Goal: Transaction & Acquisition: Purchase product/service

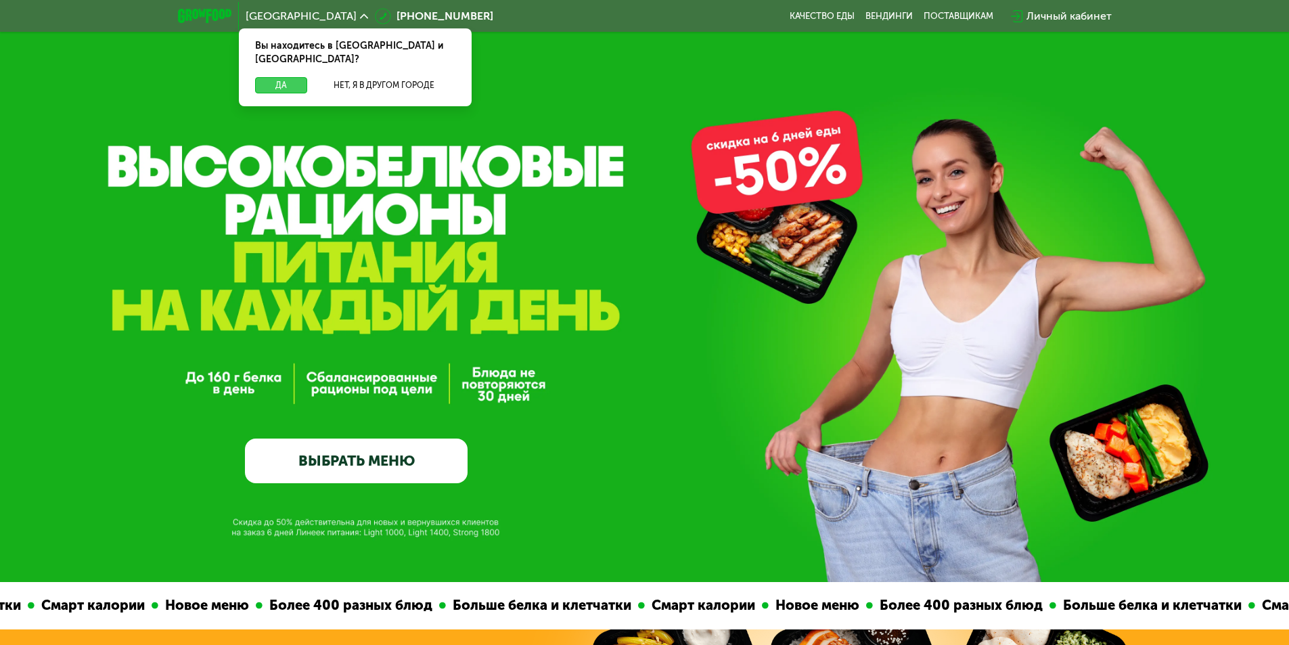
click at [279, 77] on button "Да" at bounding box center [281, 85] width 52 height 16
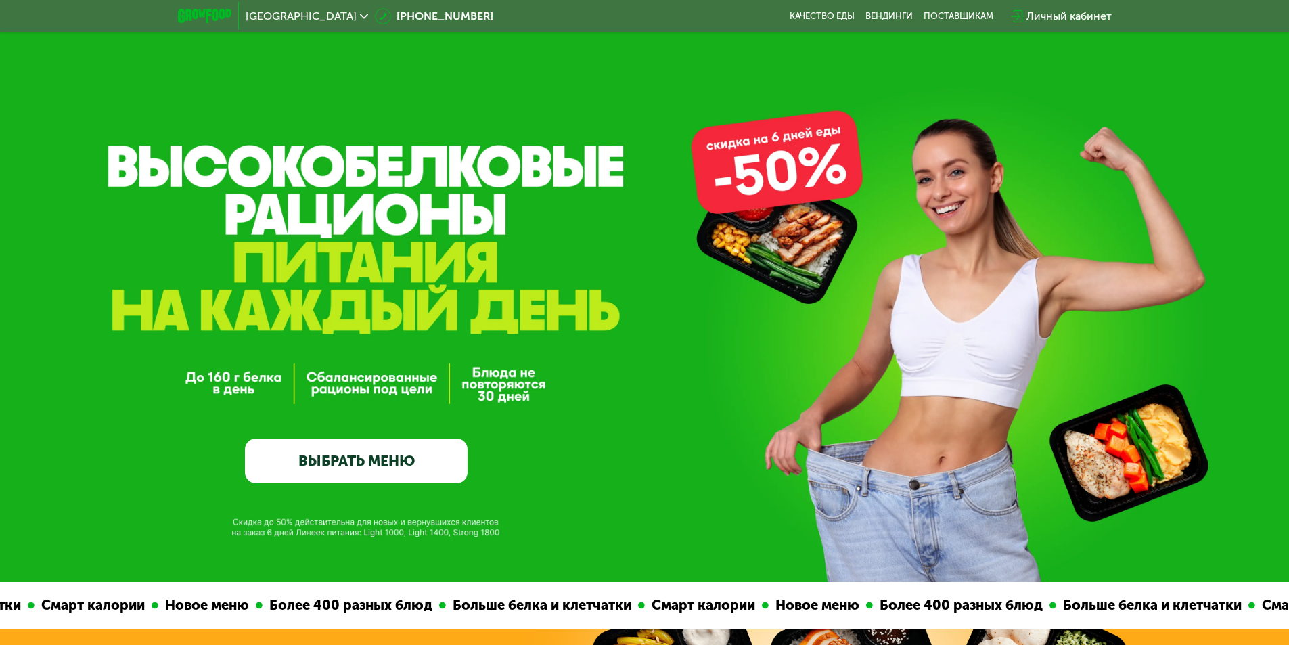
click at [363, 462] on link "ВЫБРАТЬ МЕНЮ" at bounding box center [356, 460] width 223 height 45
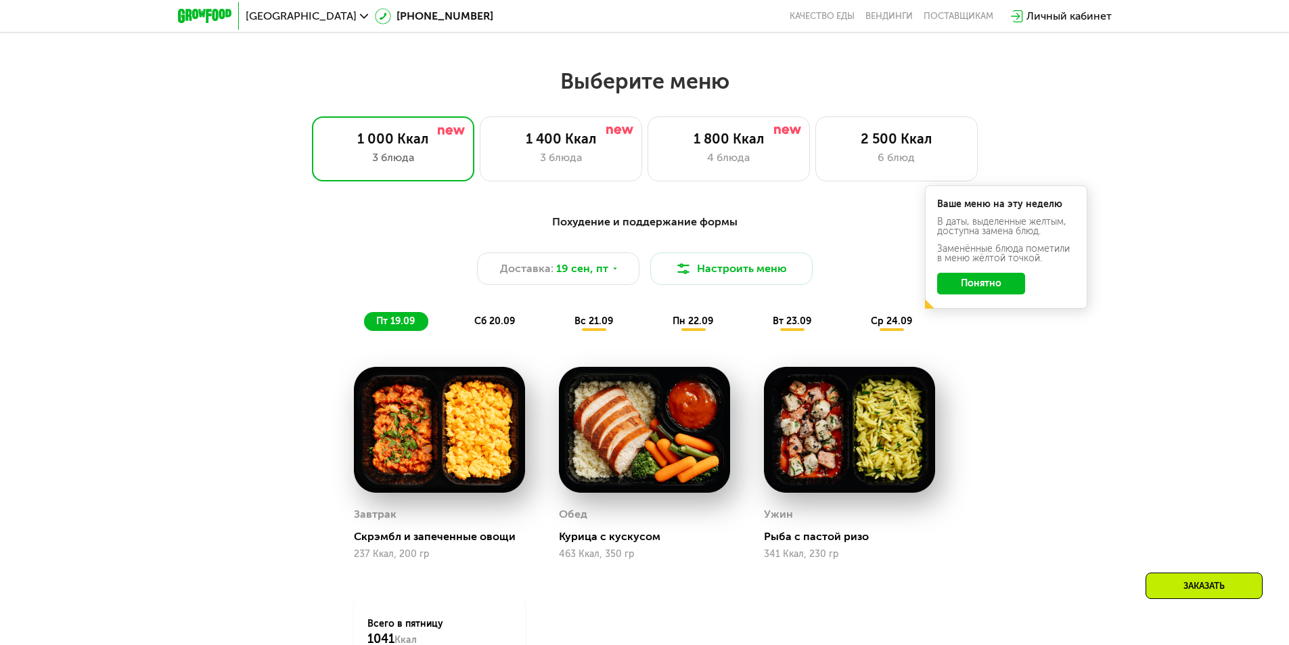
scroll to position [1122, 0]
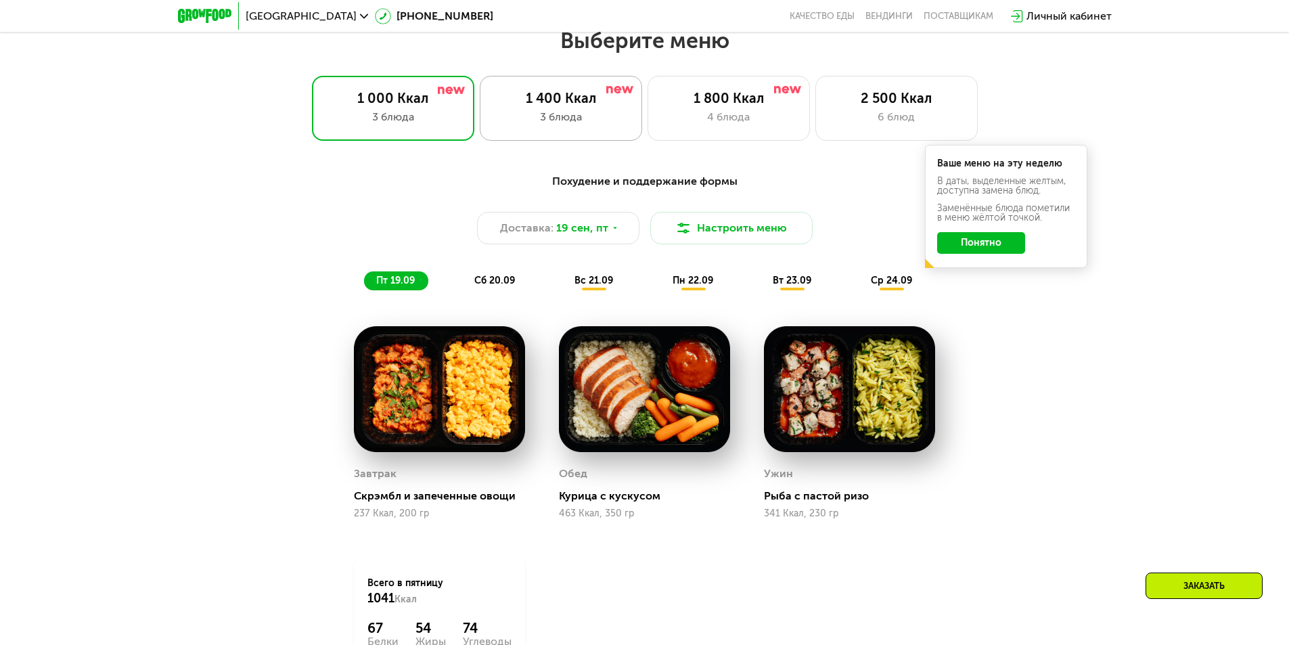
click at [565, 121] on div "3 блюда" at bounding box center [561, 117] width 134 height 16
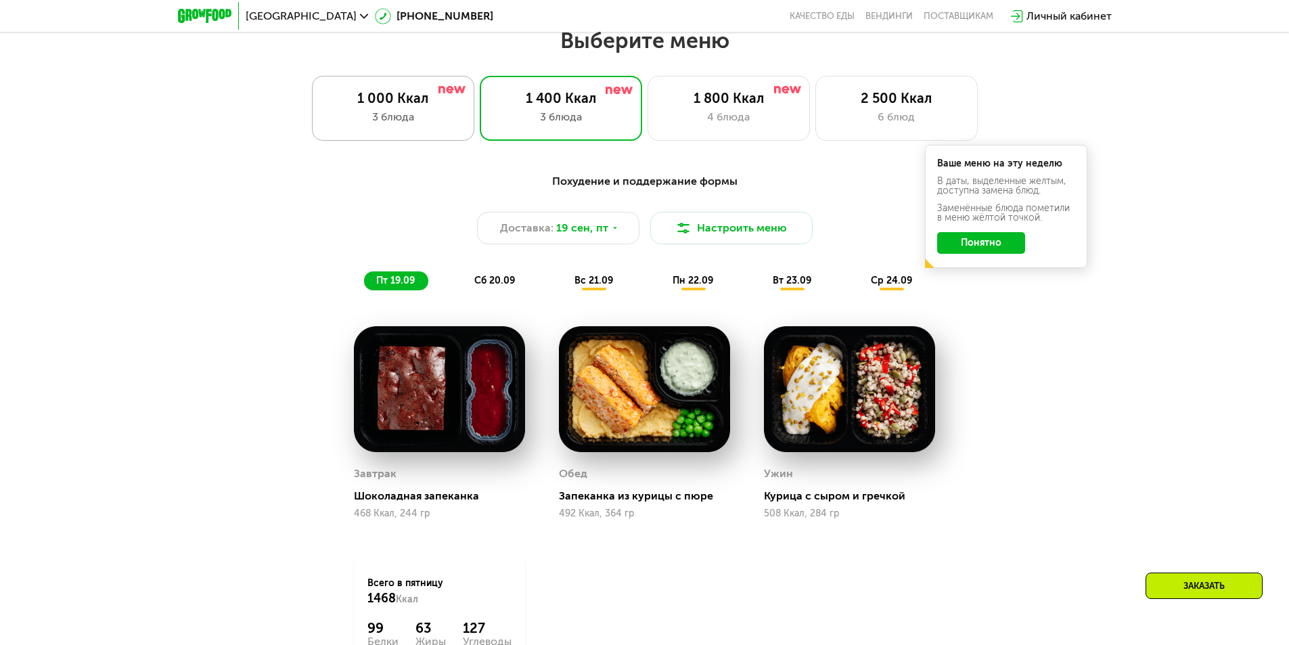
click at [419, 125] on div "3 блюда" at bounding box center [393, 117] width 134 height 16
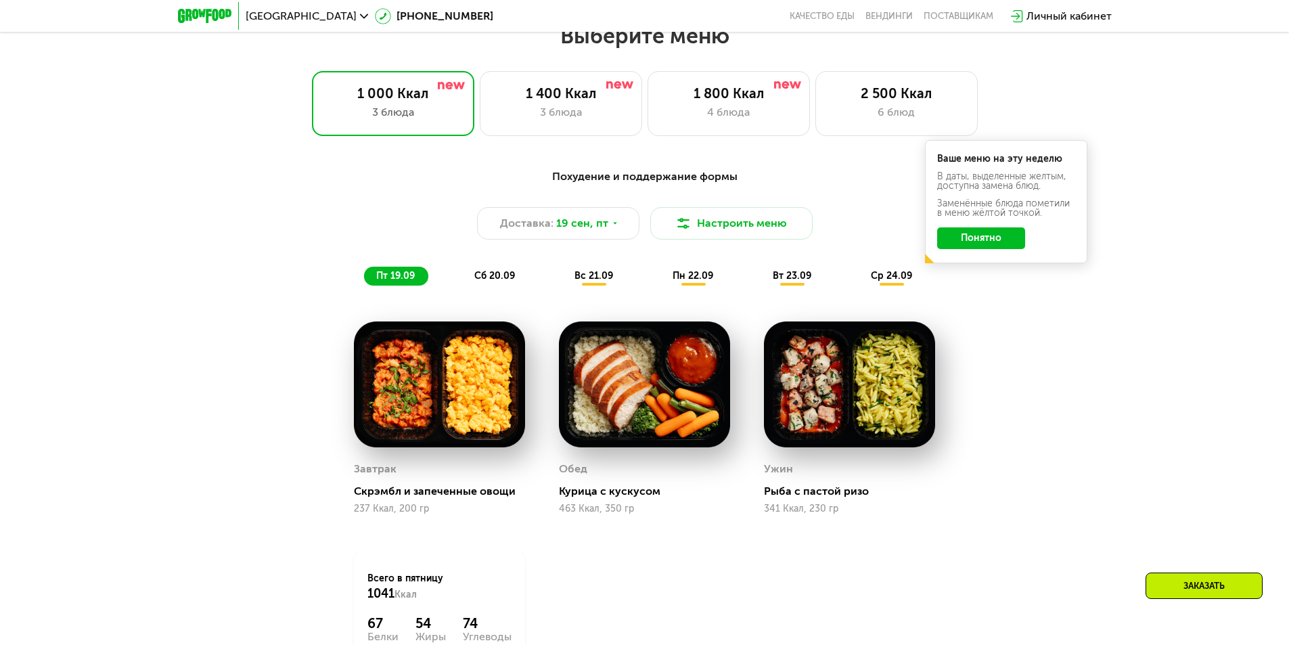
scroll to position [1054, 0]
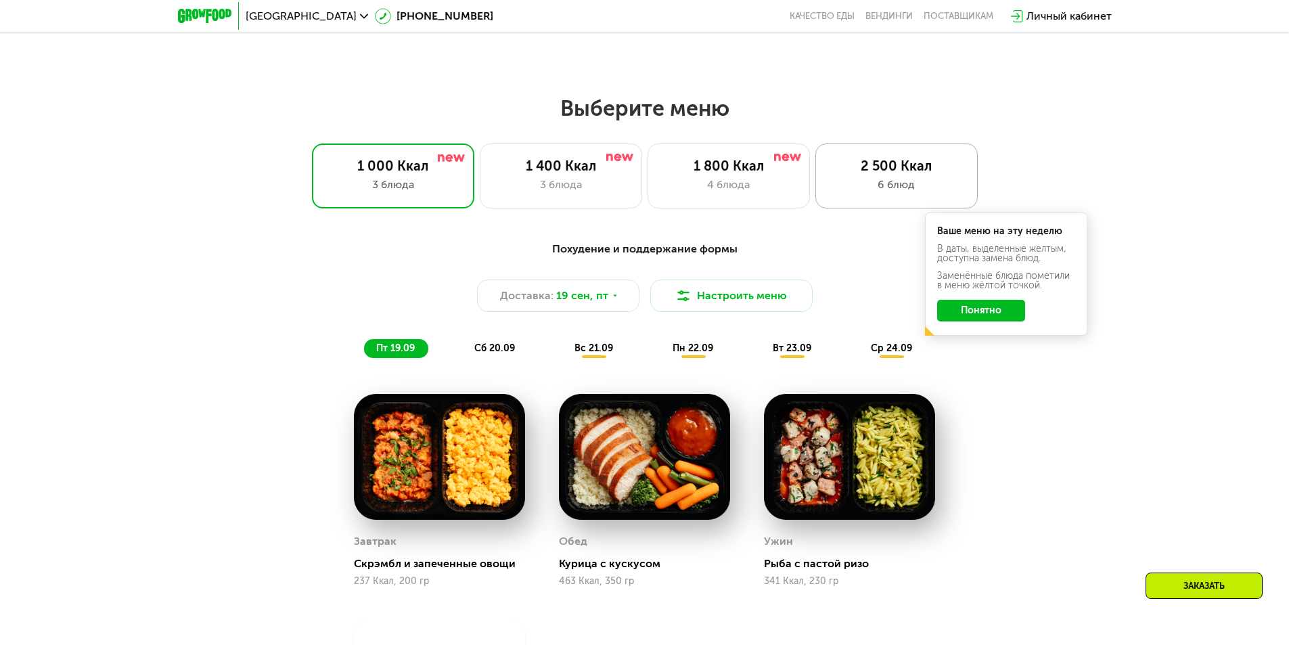
click at [899, 186] on div "6 блюд" at bounding box center [896, 185] width 134 height 16
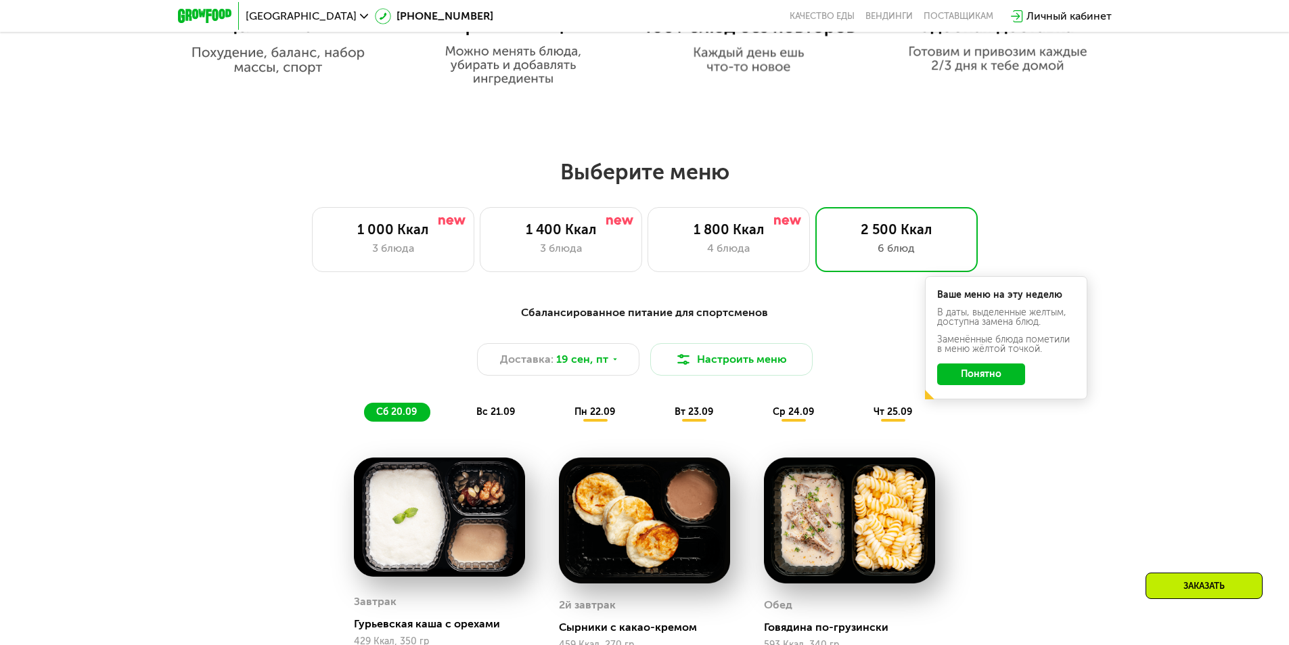
scroll to position [986, 0]
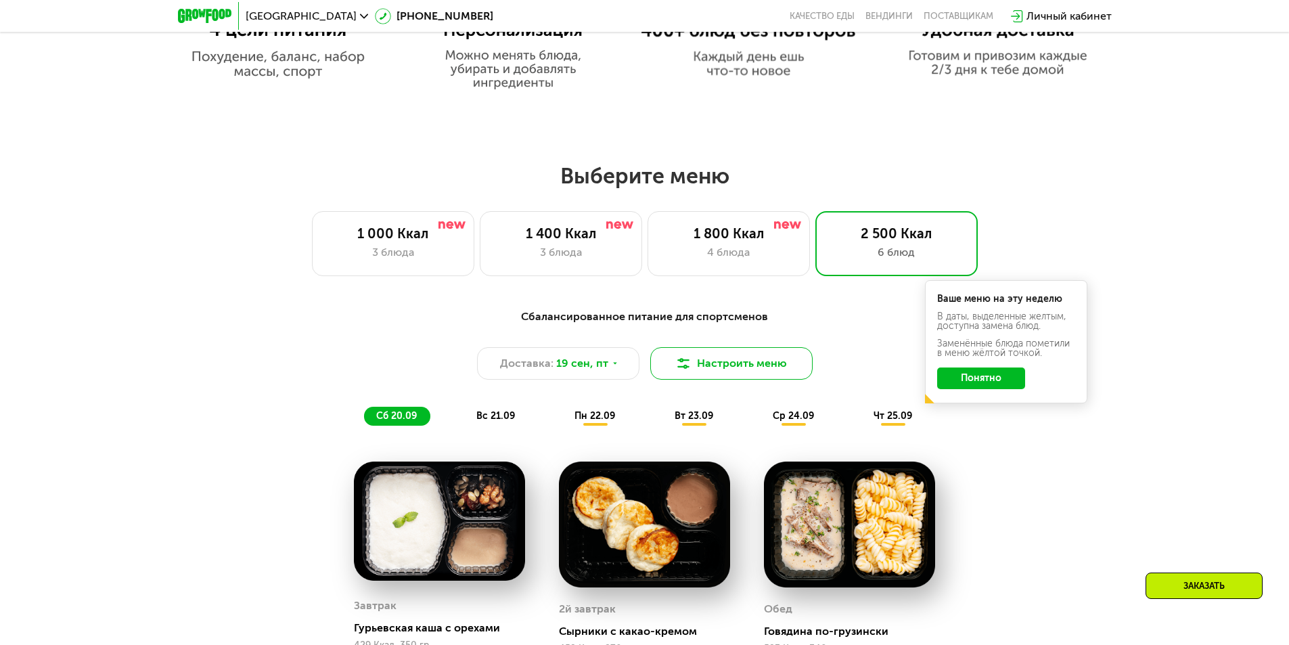
click at [725, 369] on button "Настроить меню" at bounding box center [731, 363] width 162 height 32
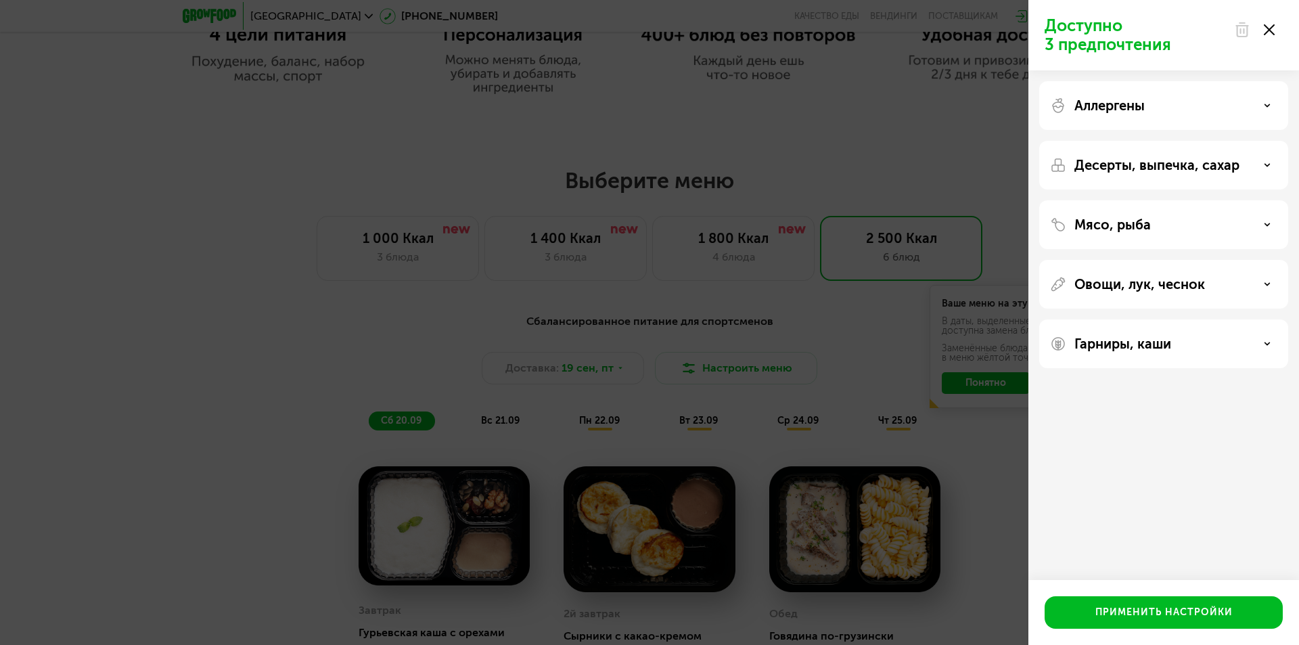
click at [1270, 31] on use at bounding box center [1269, 29] width 11 height 11
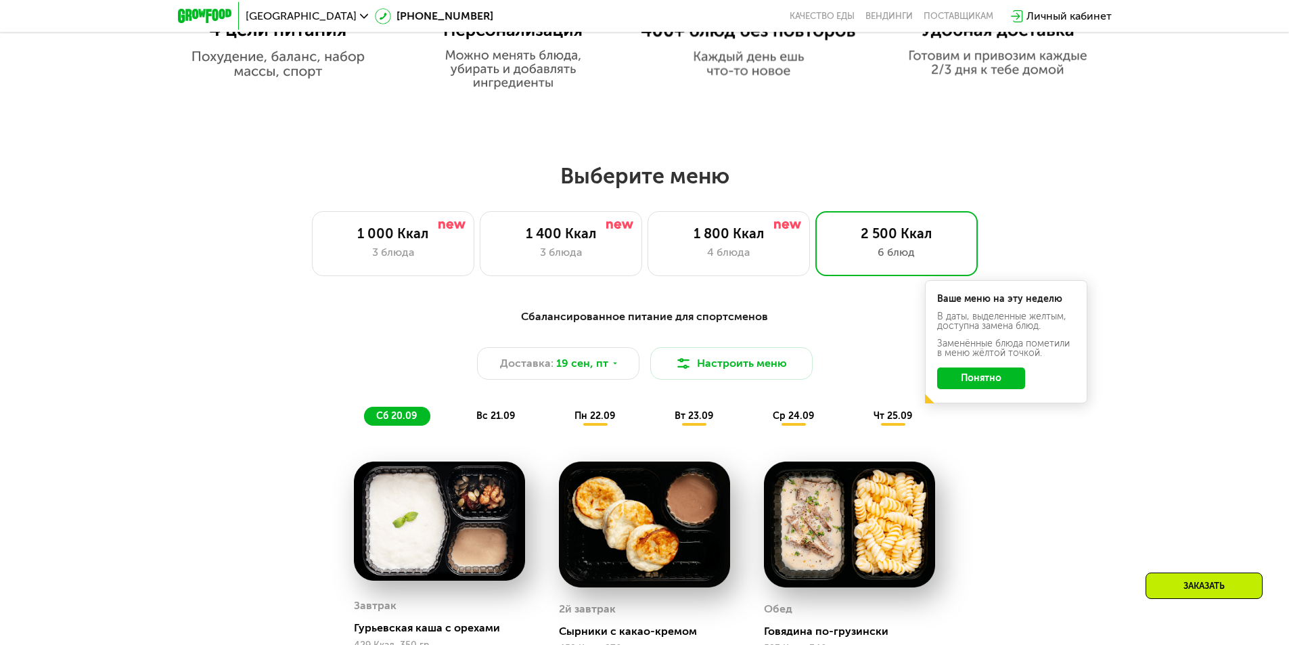
click at [498, 416] on span "вс 21.09" at bounding box center [495, 416] width 39 height 12
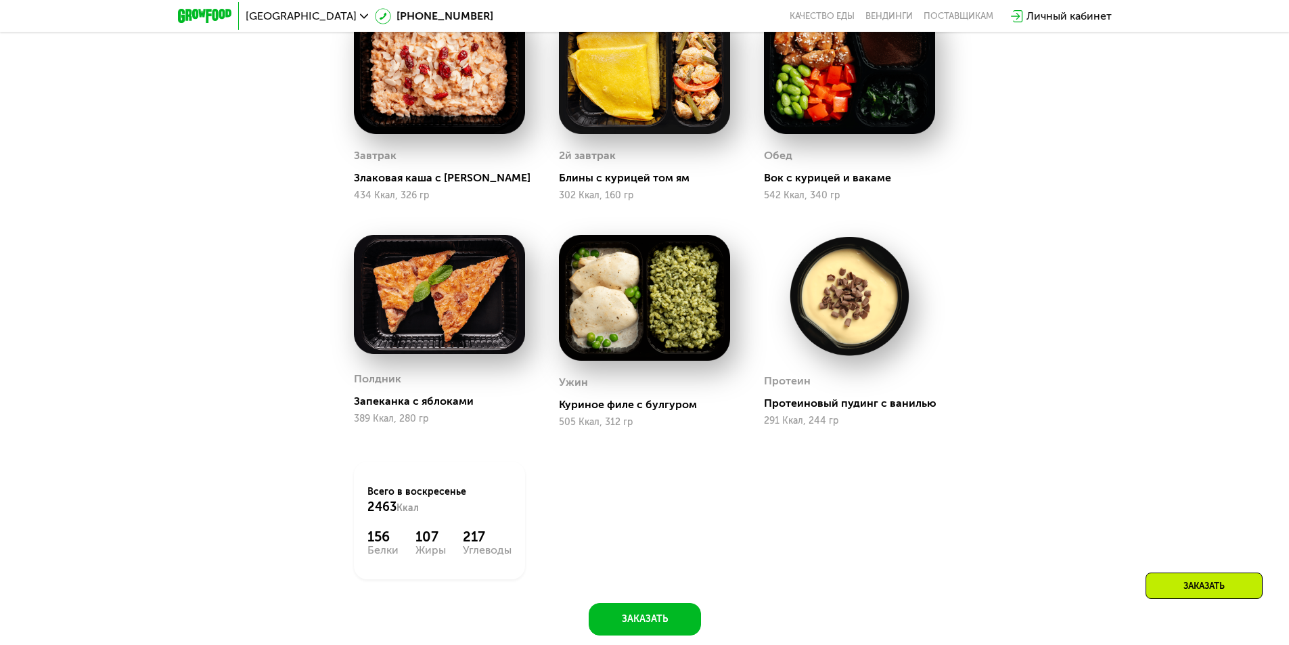
scroll to position [1122, 0]
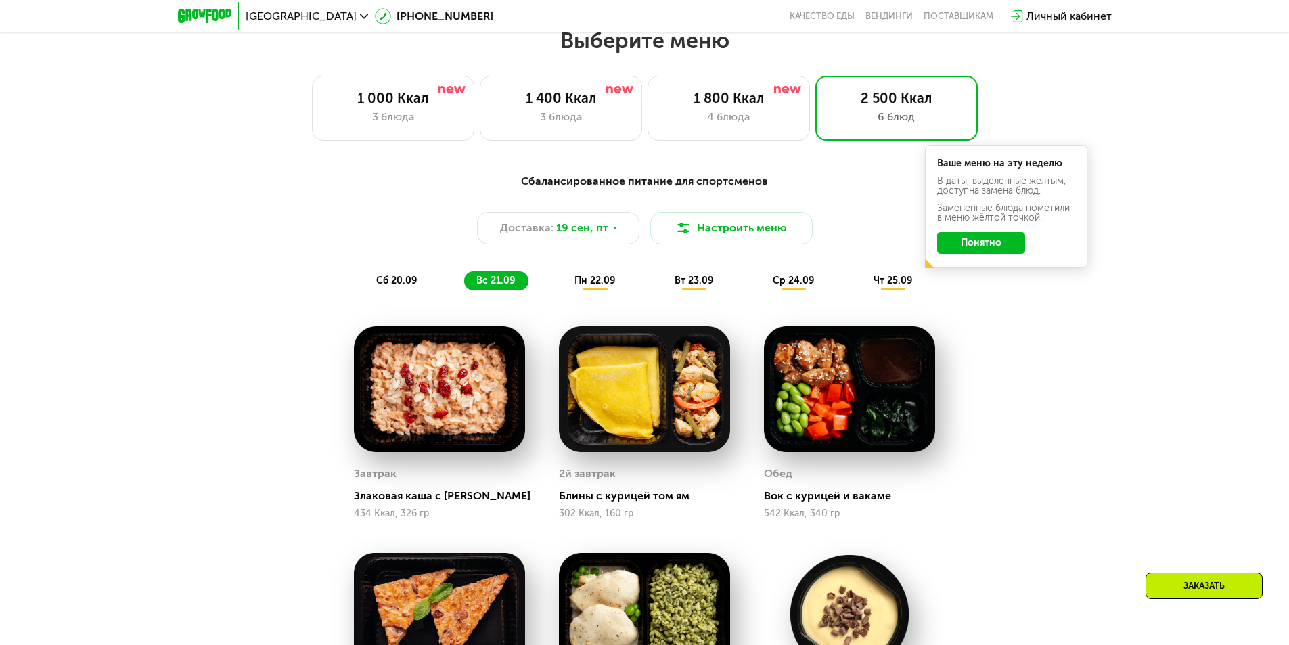
click at [604, 284] on span "пн 22.09" at bounding box center [594, 281] width 41 height 12
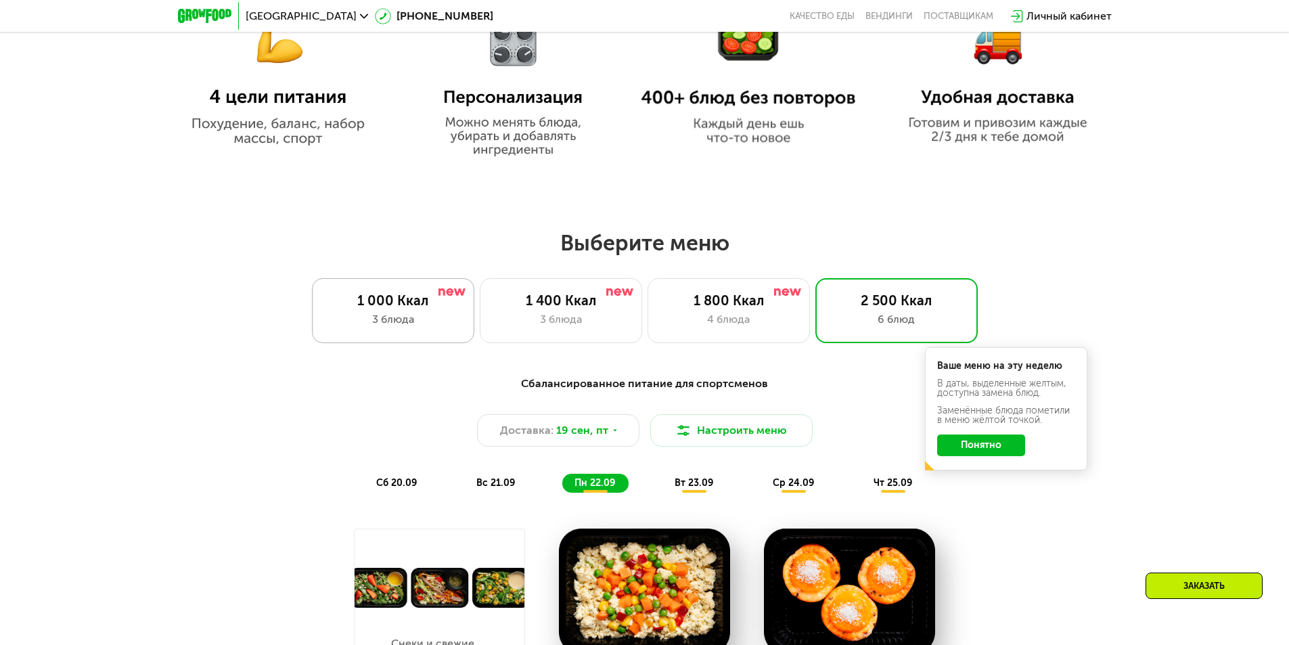
scroll to position [919, 0]
click at [697, 484] on span "вт 23.09" at bounding box center [693, 484] width 39 height 12
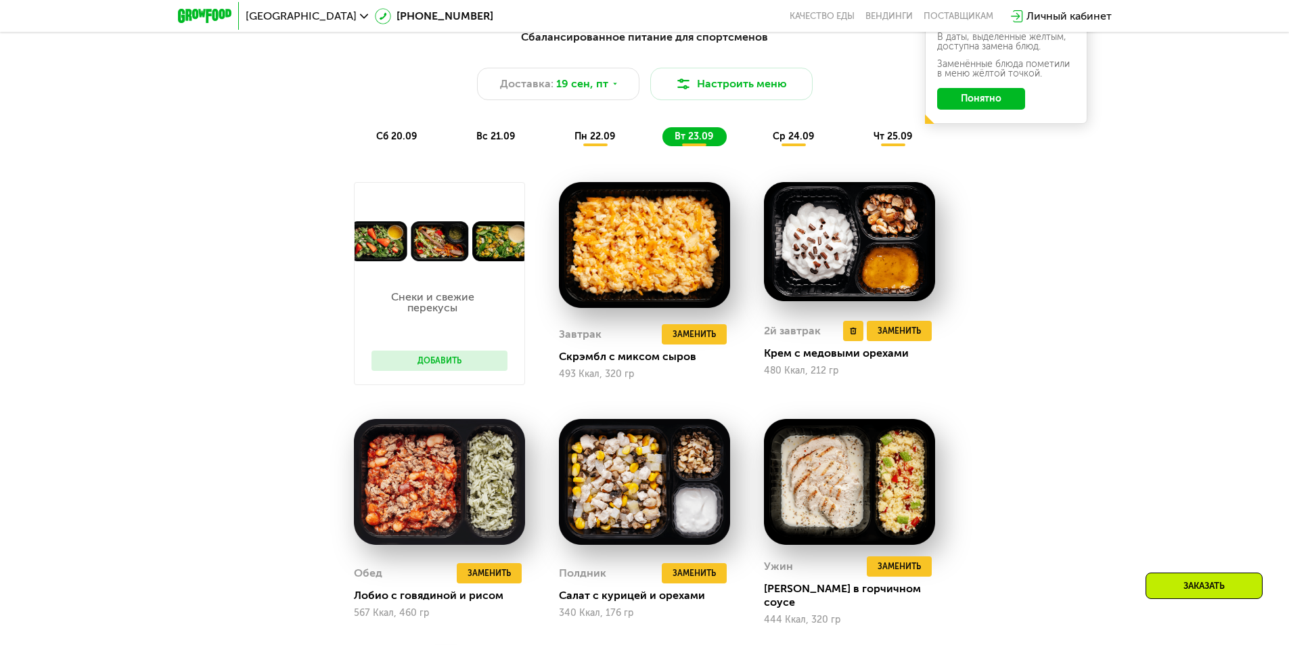
scroll to position [1257, 0]
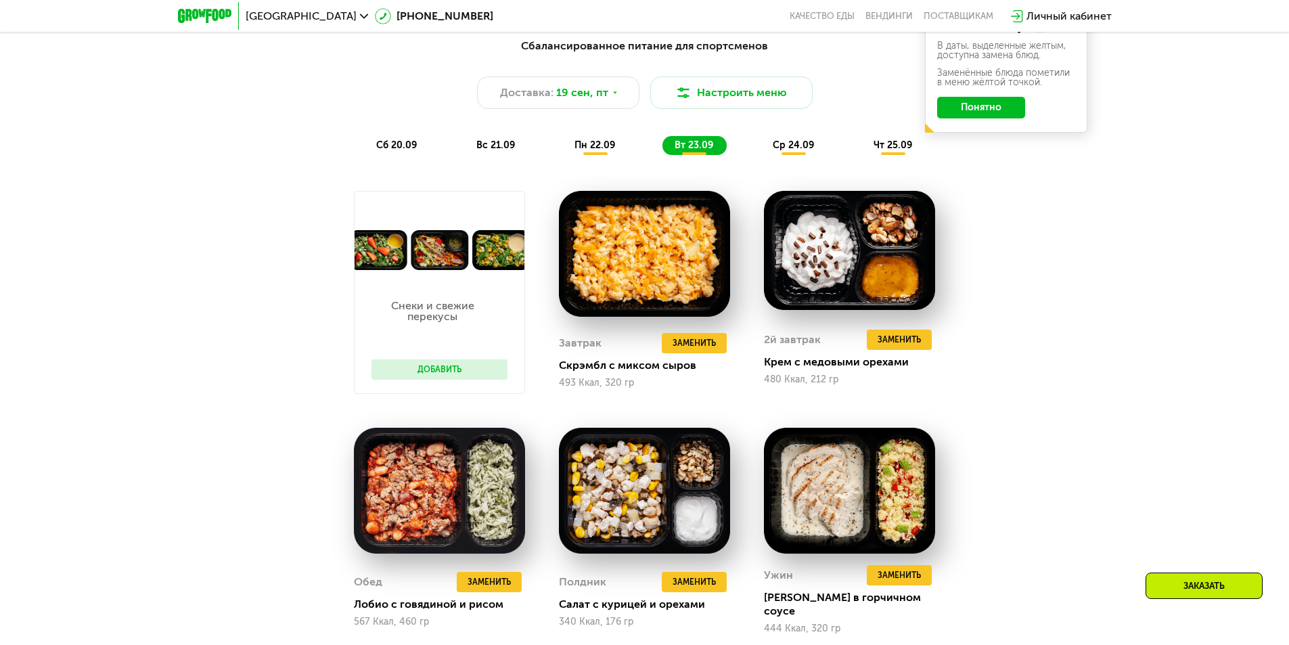
click at [611, 143] on div "пн 22.09" at bounding box center [595, 145] width 66 height 19
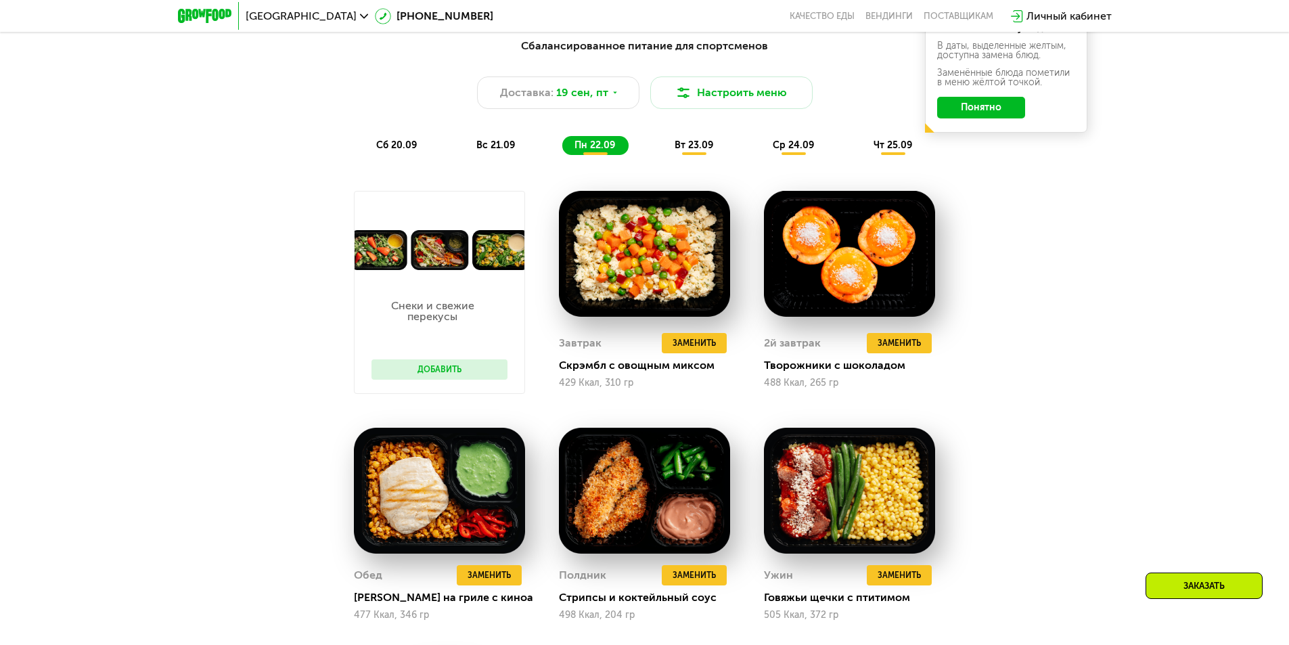
click at [819, 150] on div "ср 24.09" at bounding box center [793, 145] width 67 height 19
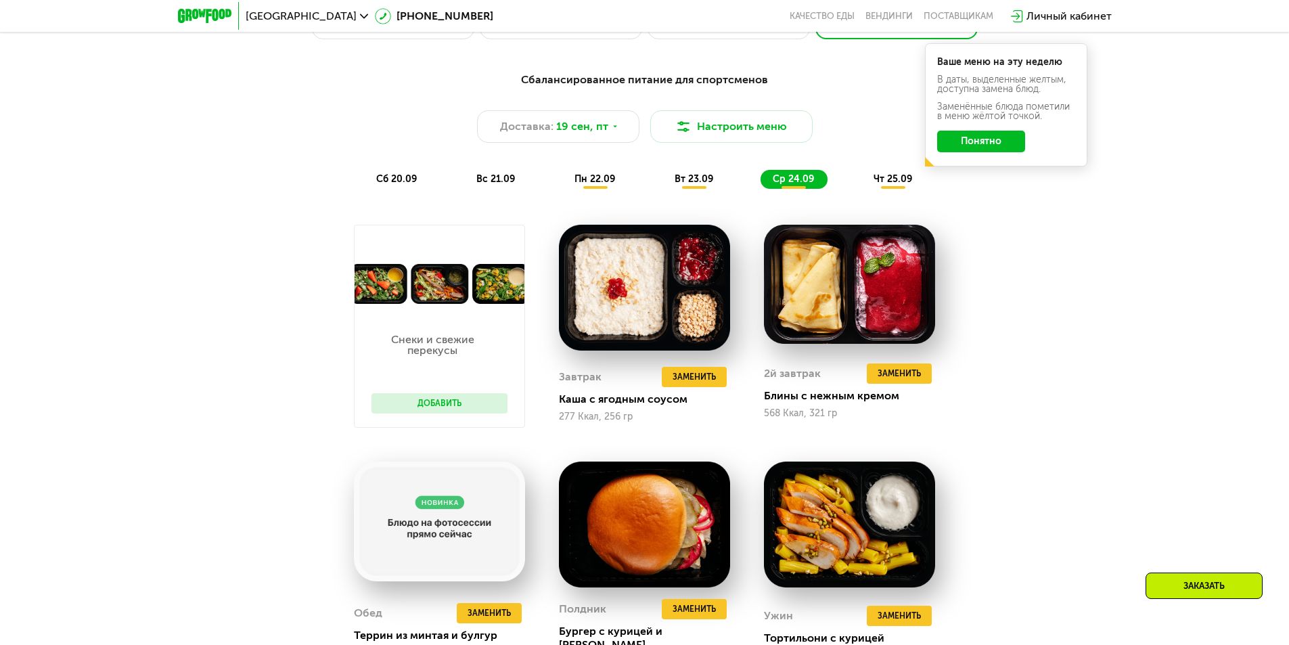
scroll to position [1189, 0]
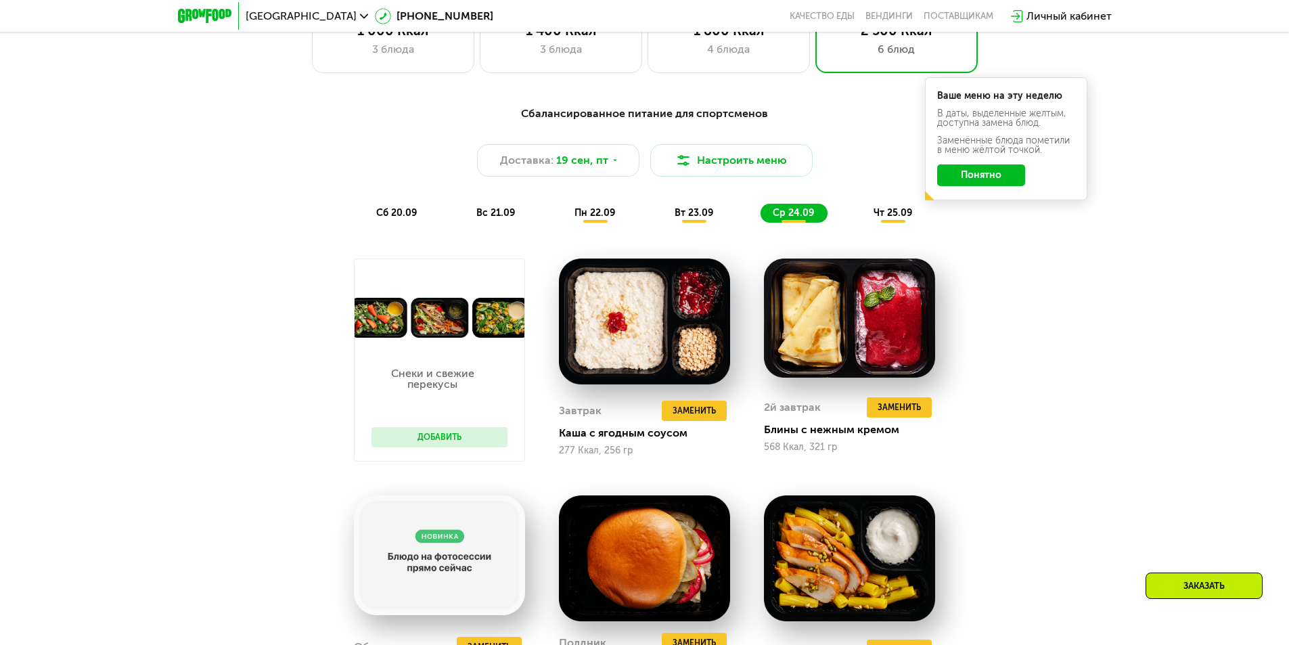
click at [875, 228] on div "Сбалансированное питание для спортсменов Доставка: [DATE] Настроить меню сб 20.…" at bounding box center [644, 163] width 817 height 133
click at [869, 216] on div "чт 25.09" at bounding box center [893, 213] width 64 height 19
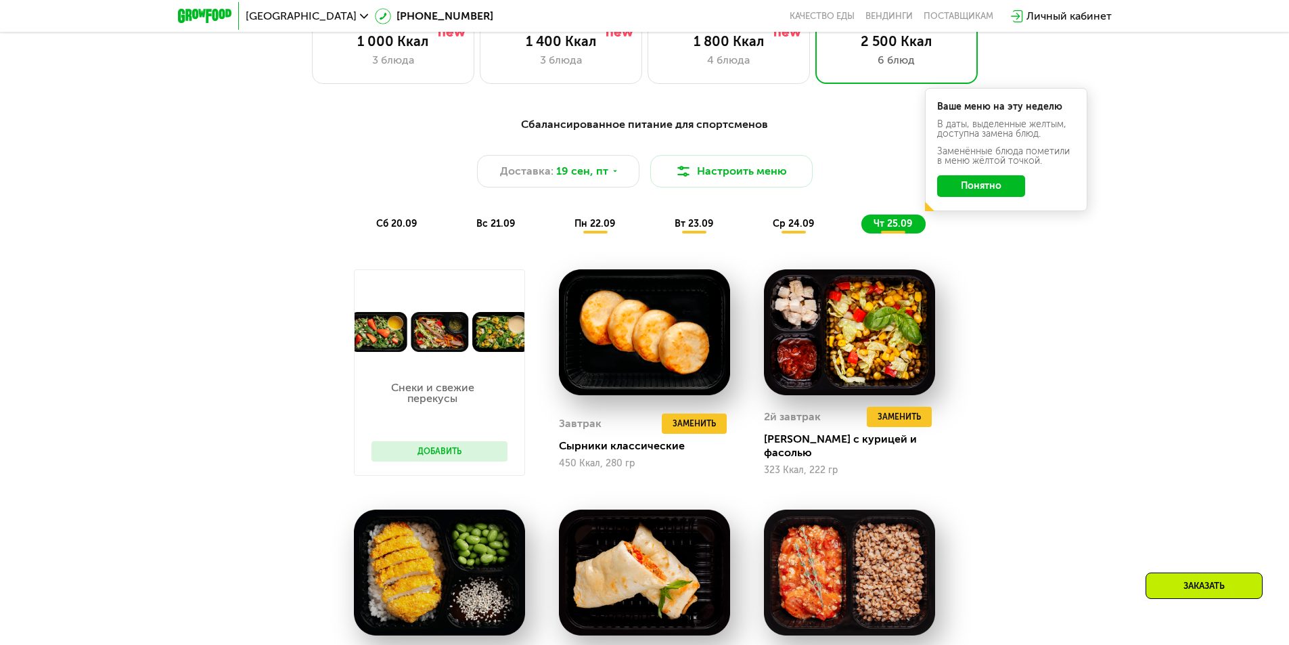
scroll to position [1257, 0]
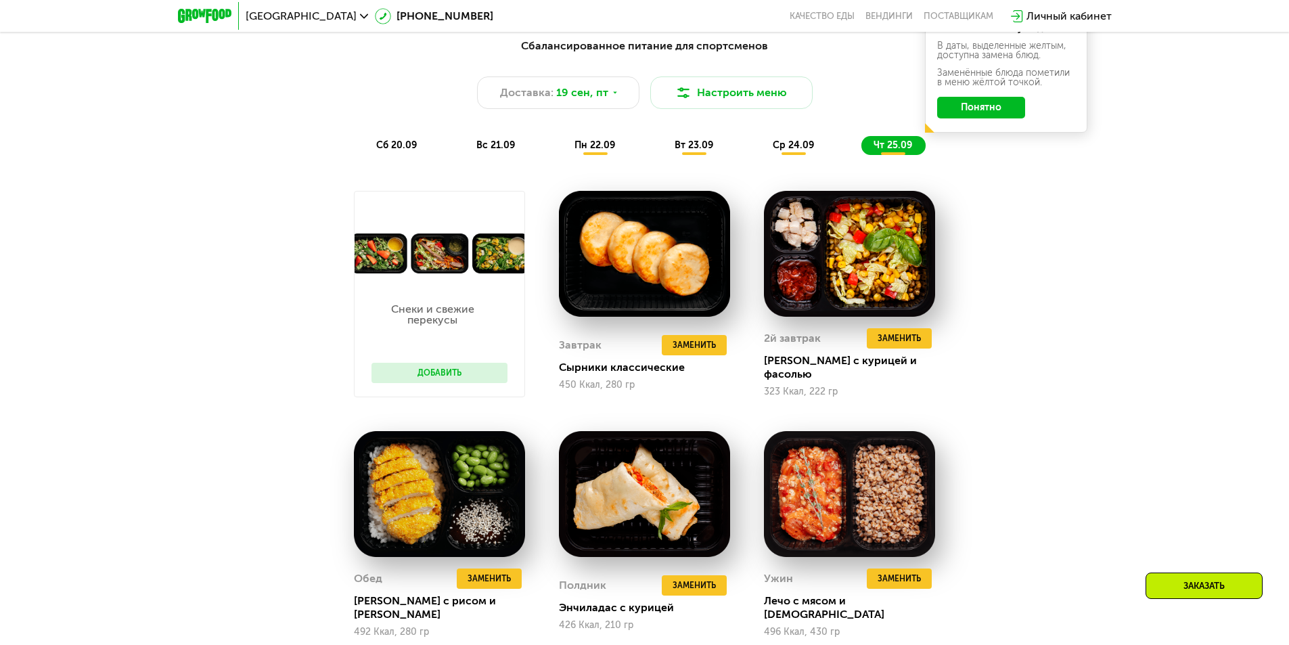
click at [452, 377] on button "Добавить" at bounding box center [439, 373] width 136 height 20
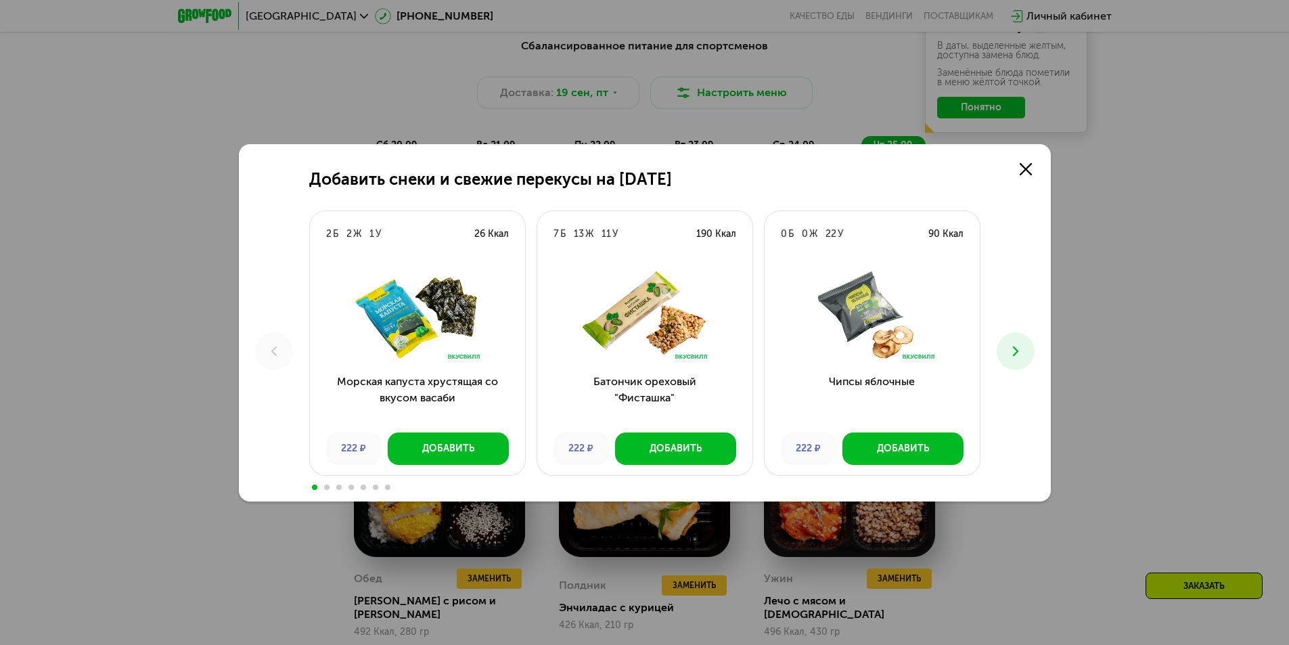
click at [1023, 346] on icon at bounding box center [1015, 351] width 16 height 16
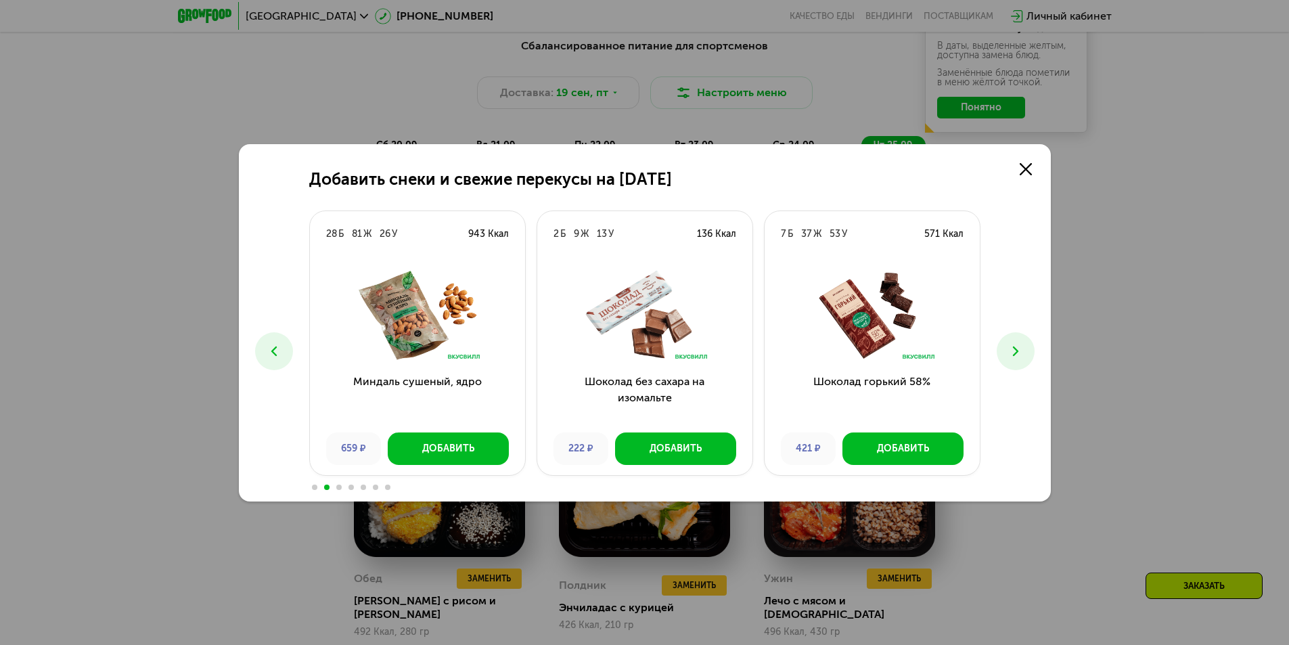
click at [1023, 346] on icon at bounding box center [1015, 351] width 16 height 16
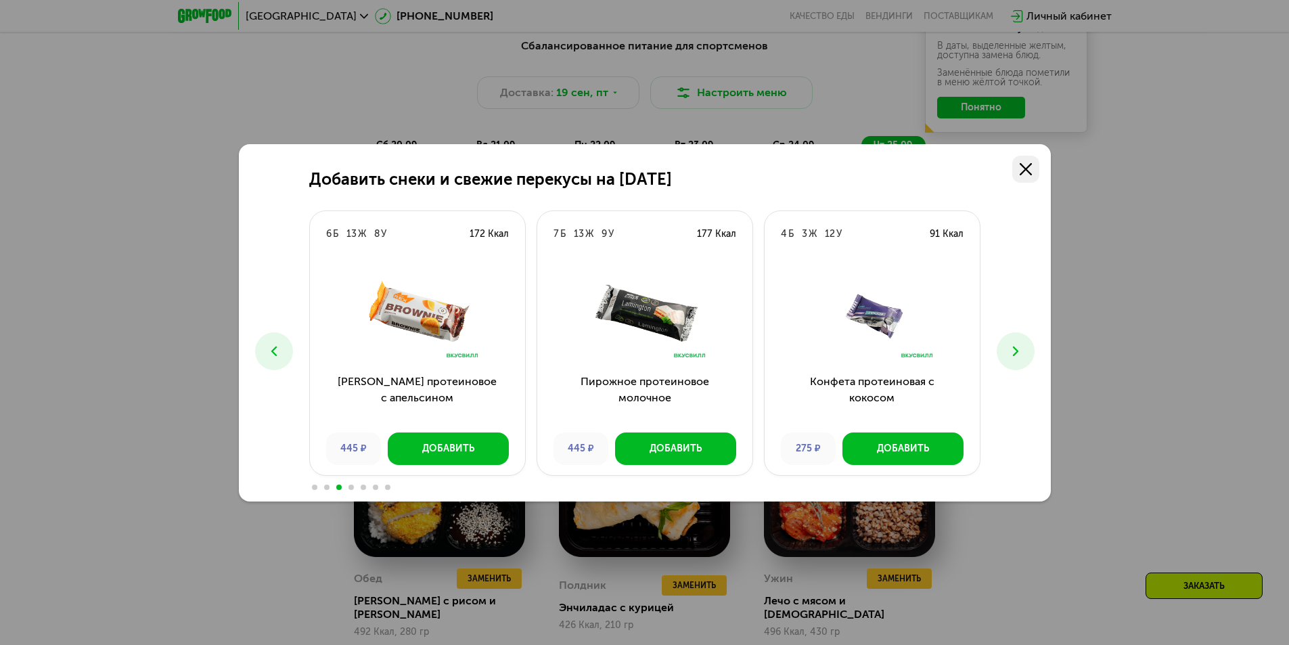
click at [1024, 168] on use at bounding box center [1026, 169] width 12 height 12
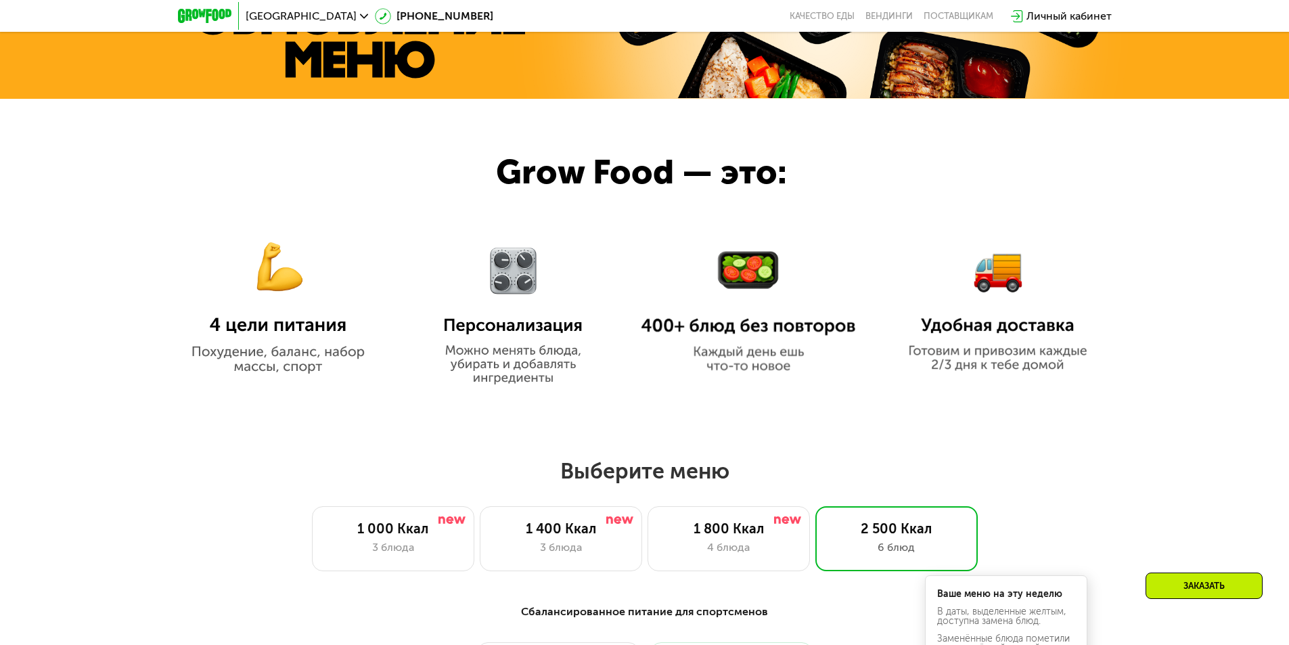
scroll to position [716, 0]
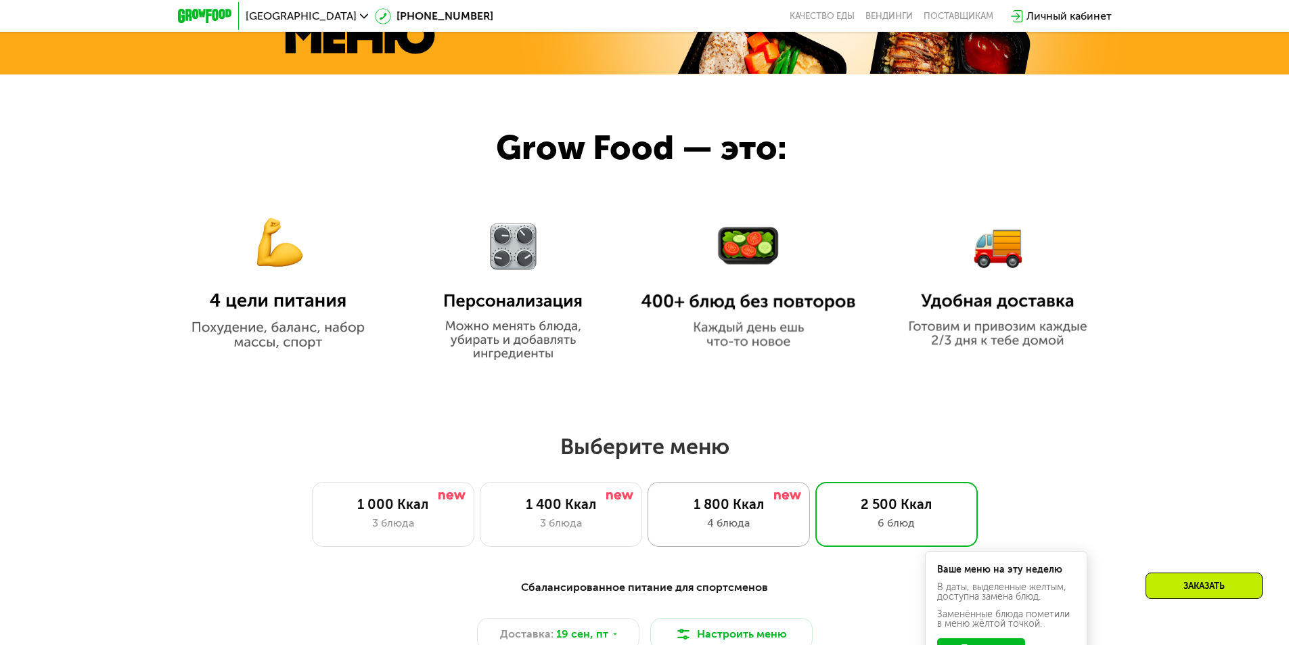
click at [700, 524] on div "4 блюда" at bounding box center [729, 523] width 134 height 16
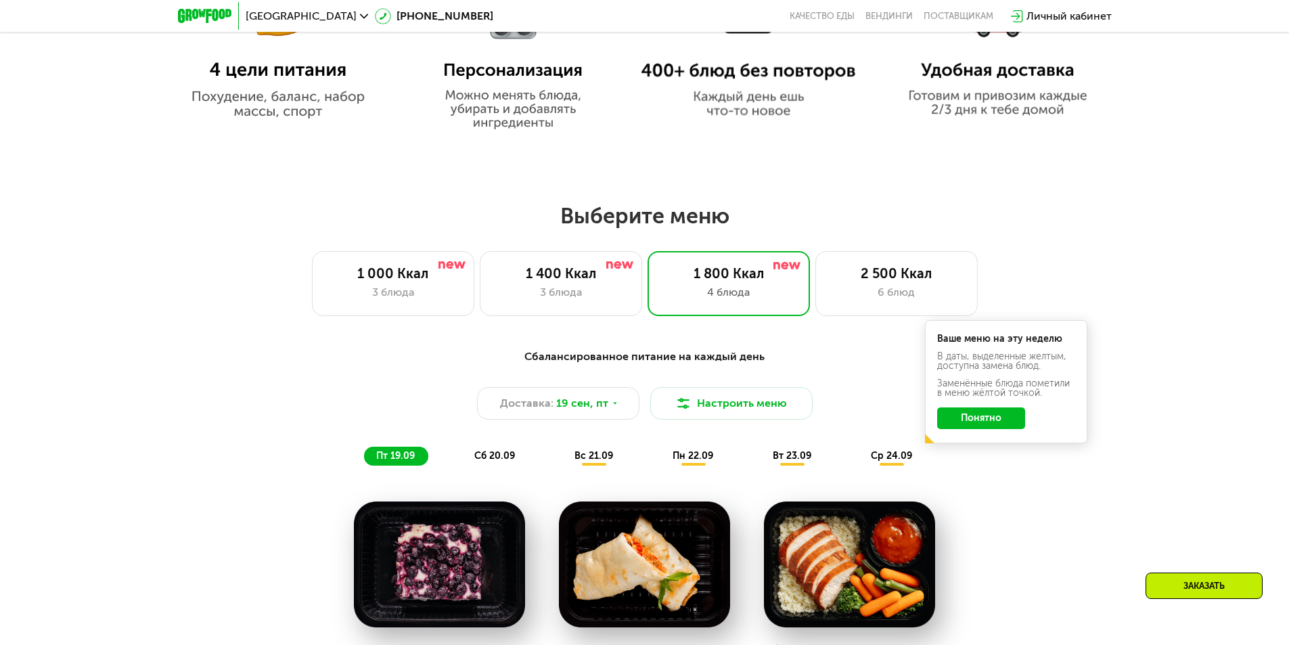
scroll to position [919, 0]
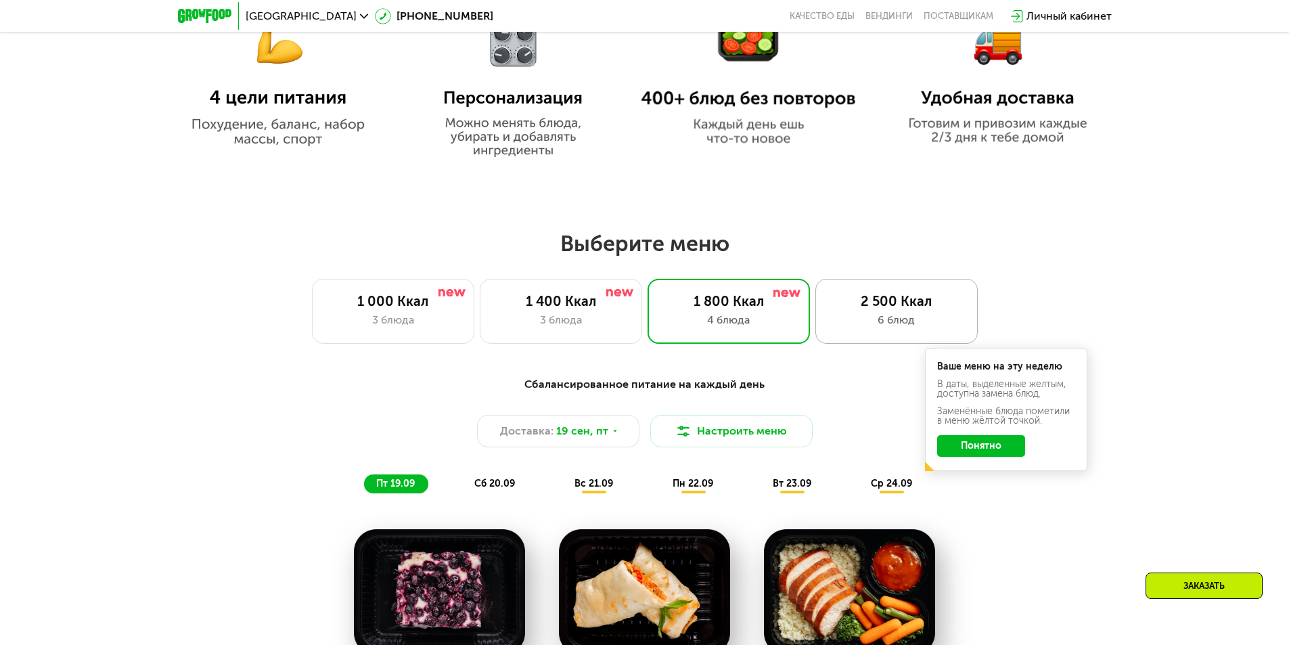
click at [894, 305] on div "2 500 Ккал" at bounding box center [896, 301] width 134 height 16
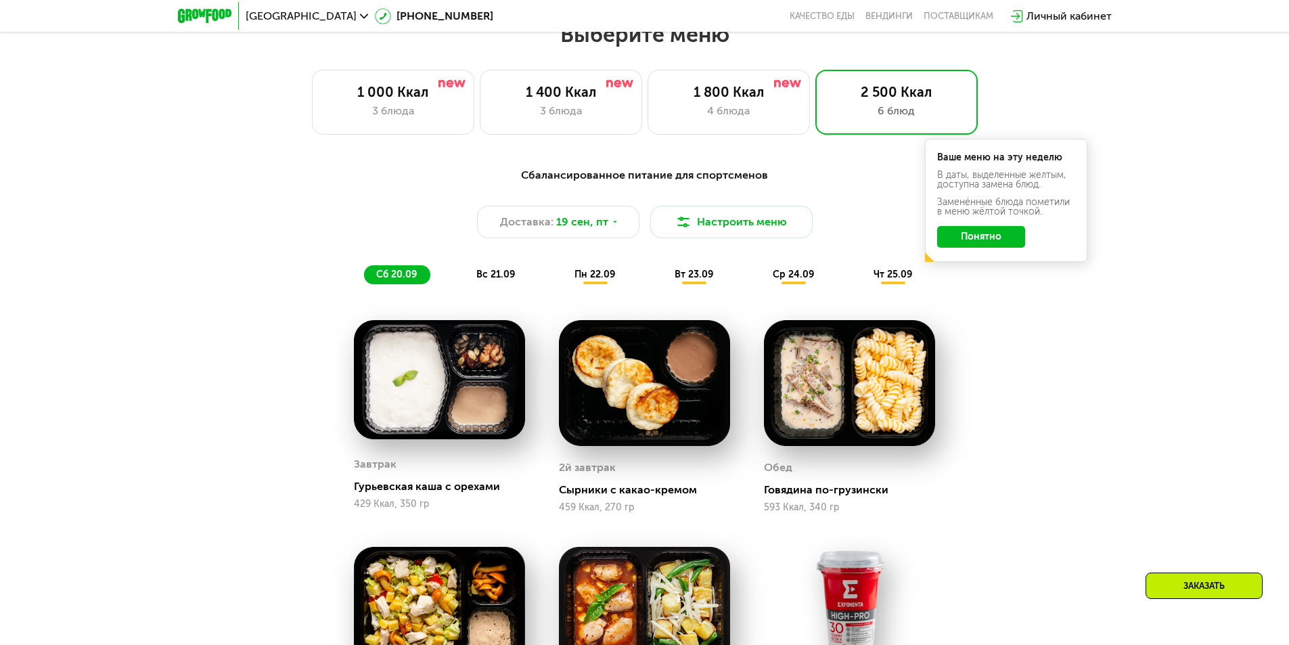
scroll to position [1122, 0]
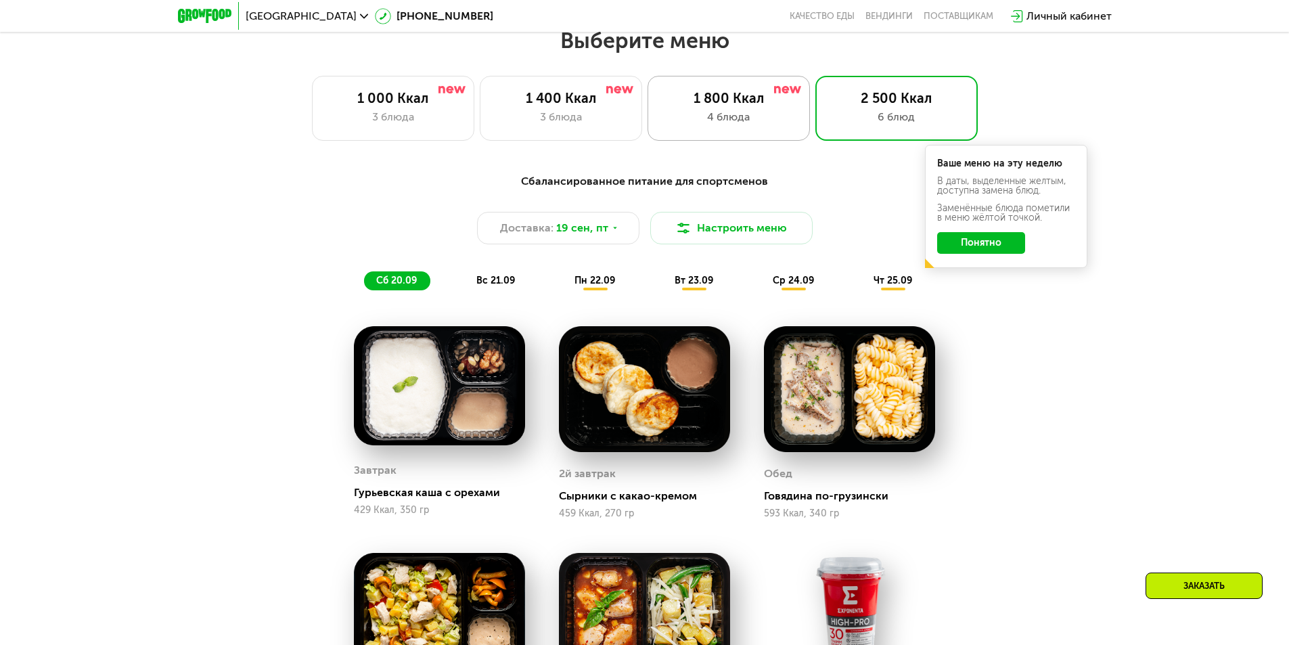
click at [762, 125] on div "4 блюда" at bounding box center [729, 117] width 134 height 16
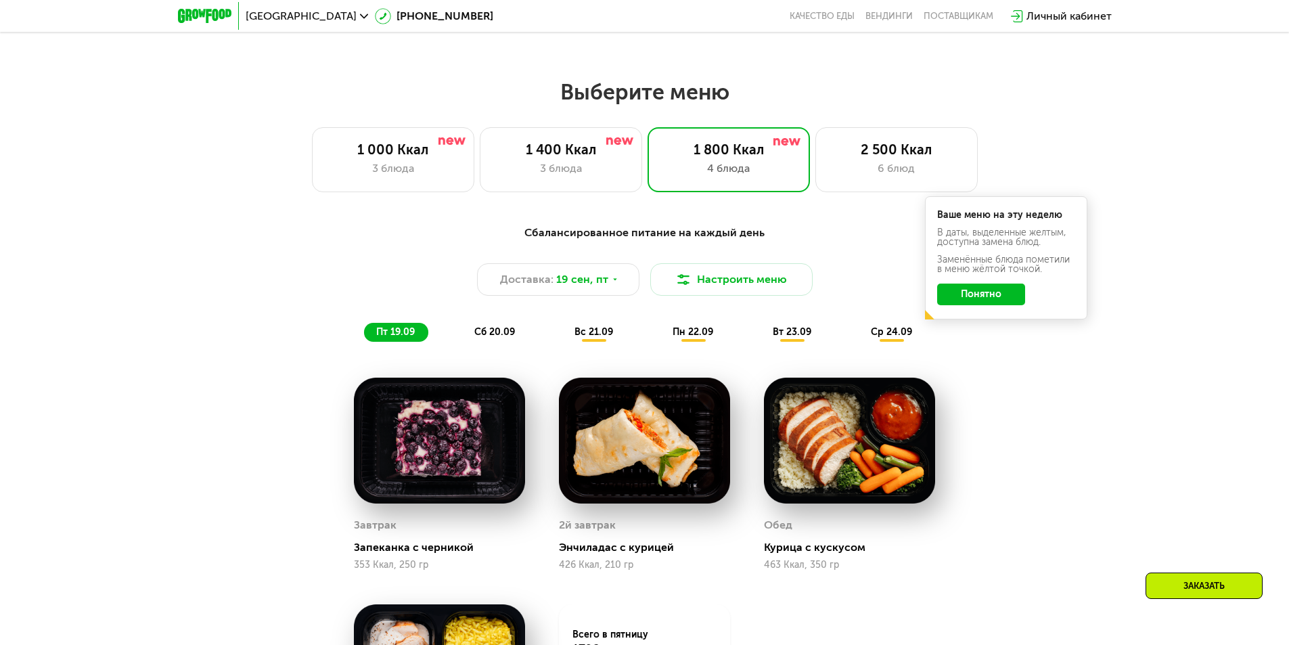
scroll to position [919, 0]
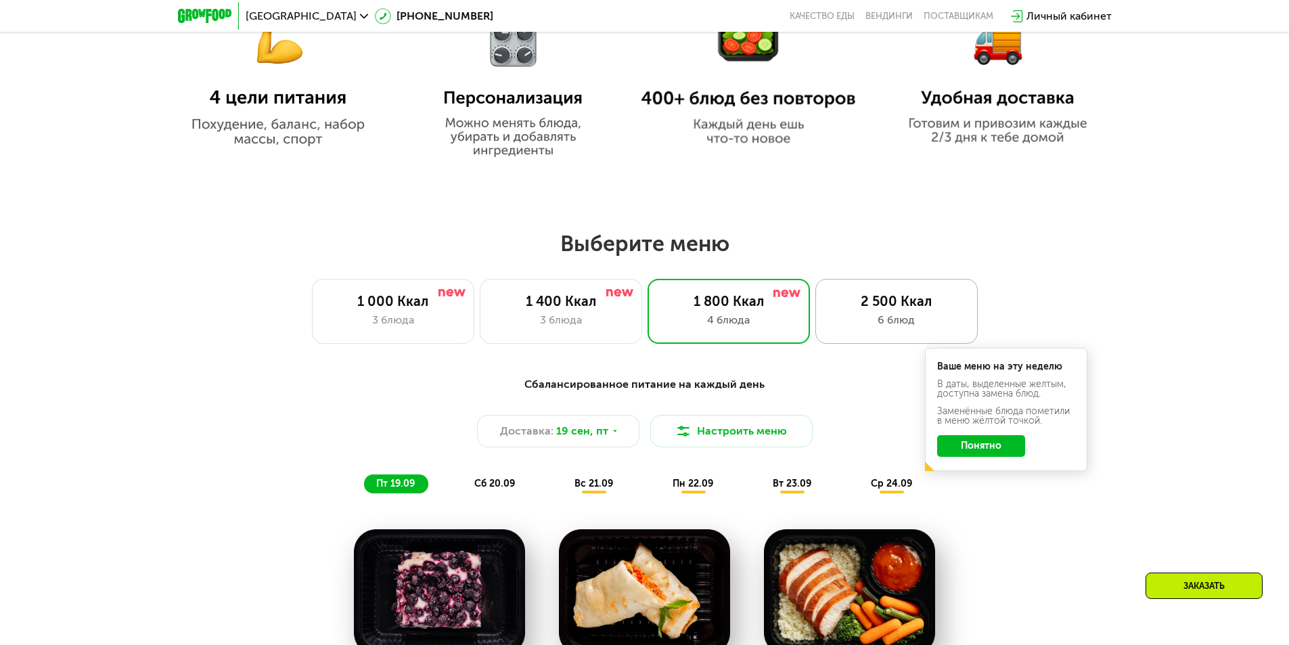
click at [917, 309] on div "2 500 Ккал" at bounding box center [896, 301] width 134 height 16
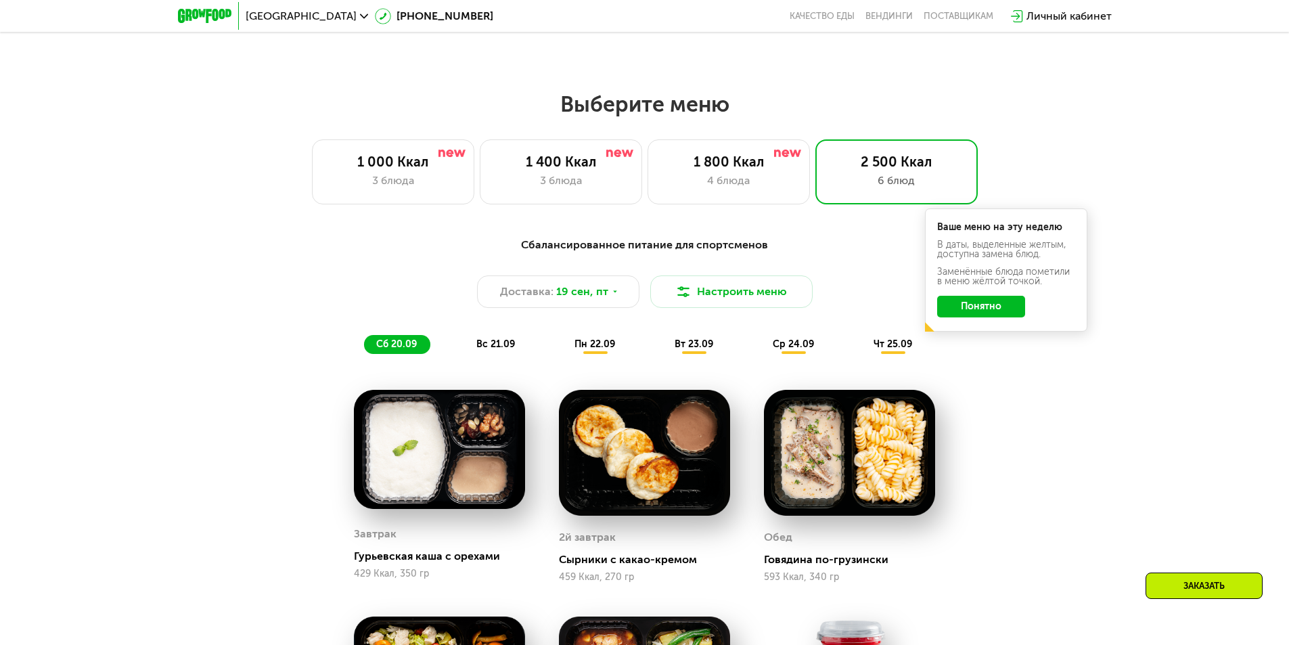
scroll to position [1054, 0]
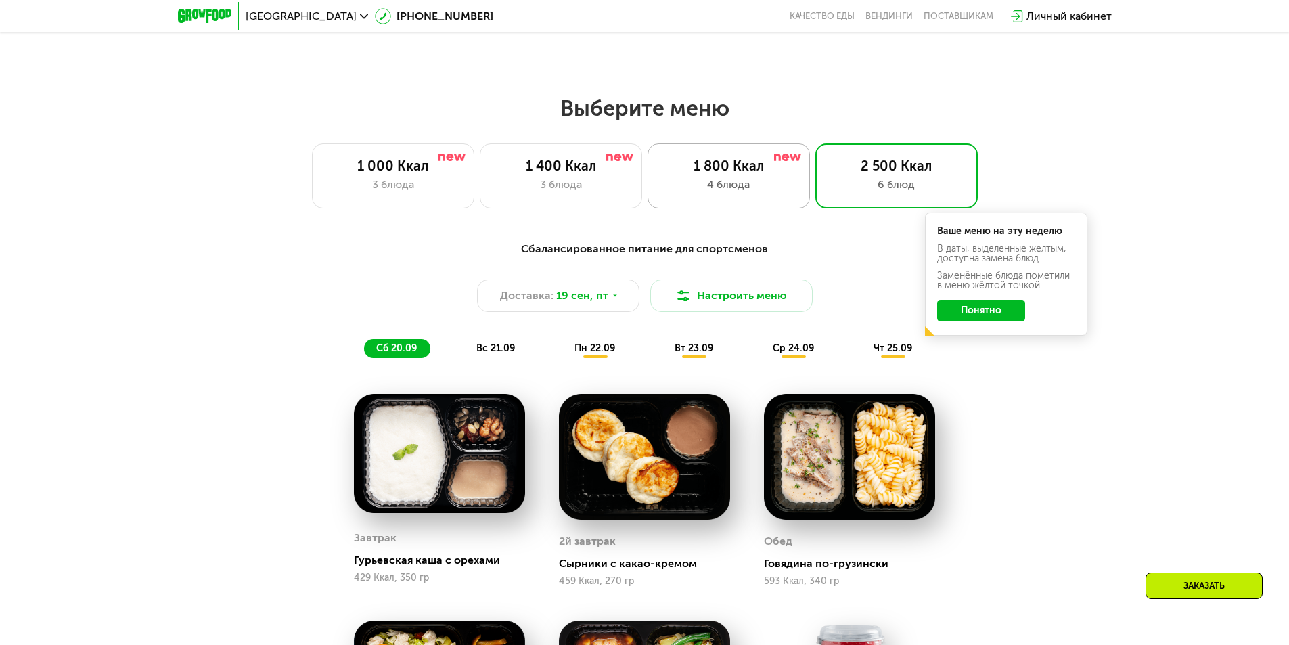
click at [756, 185] on div "4 блюда" at bounding box center [729, 185] width 134 height 16
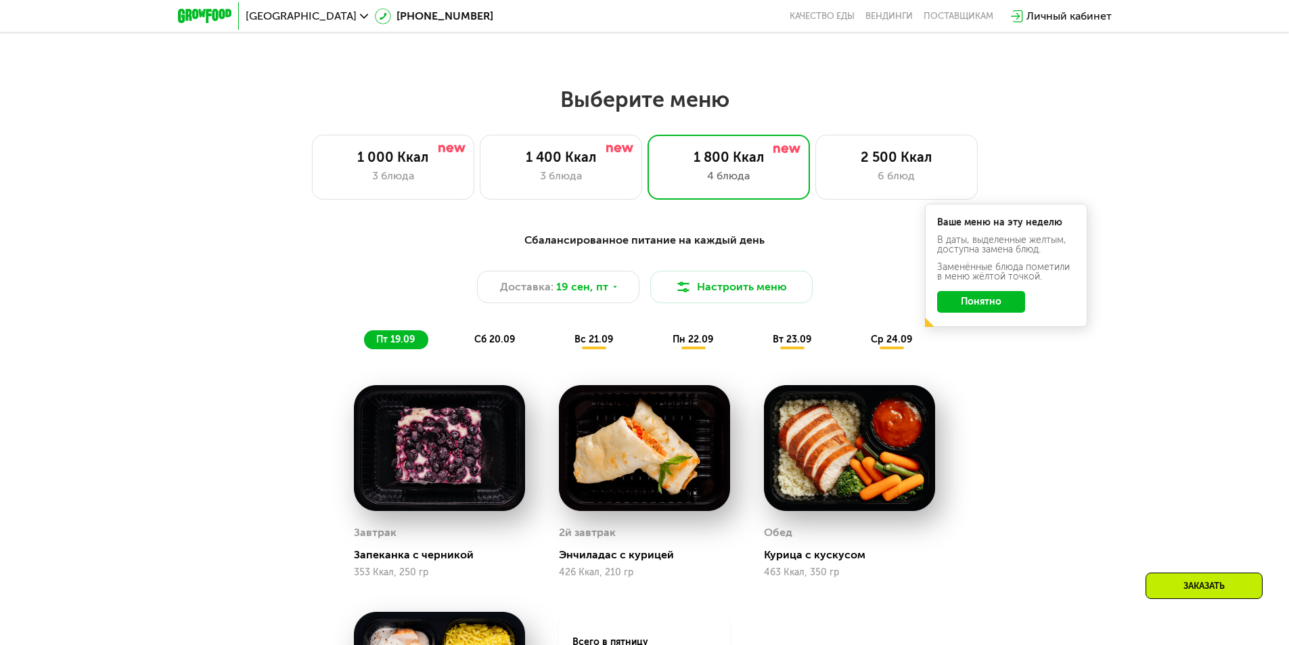
scroll to position [919, 0]
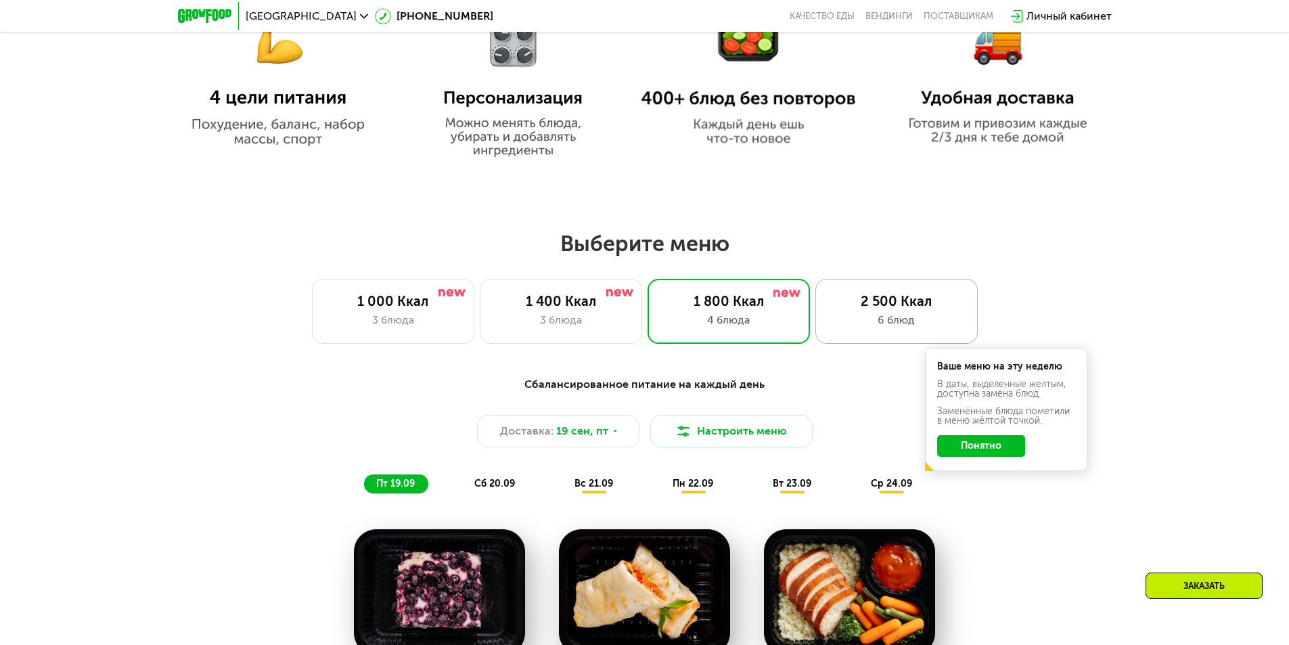
click at [893, 309] on div "2 500 Ккал" at bounding box center [896, 301] width 134 height 16
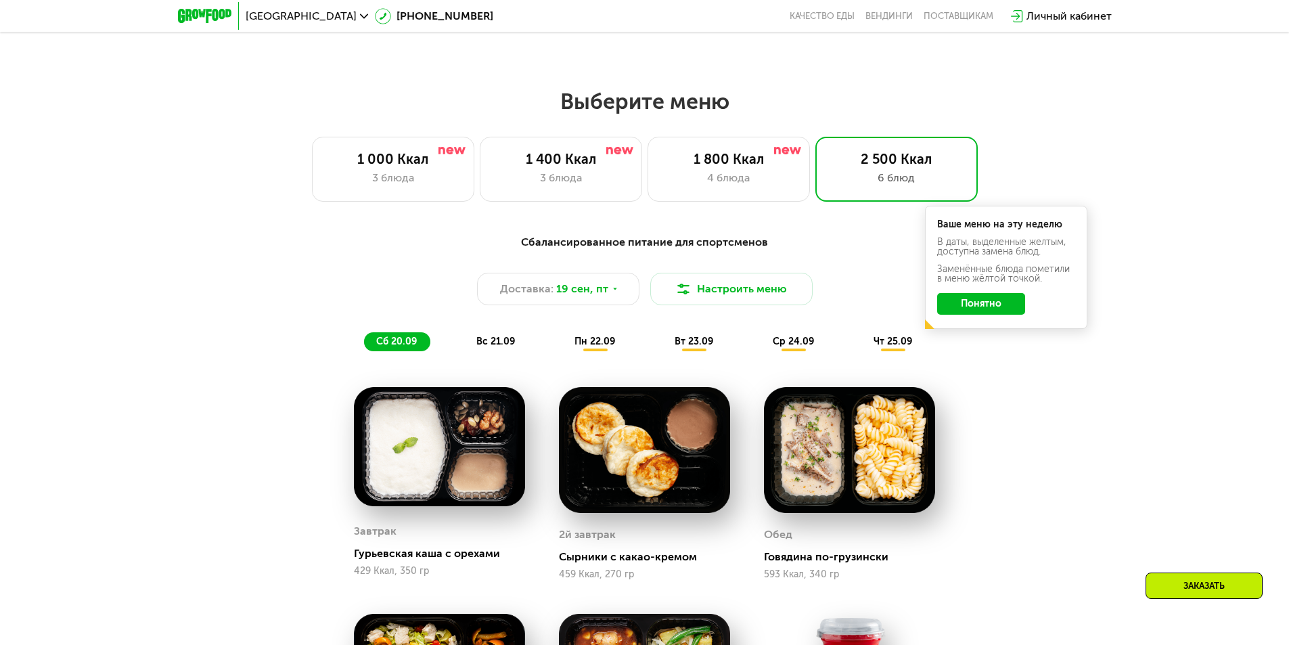
scroll to position [1054, 0]
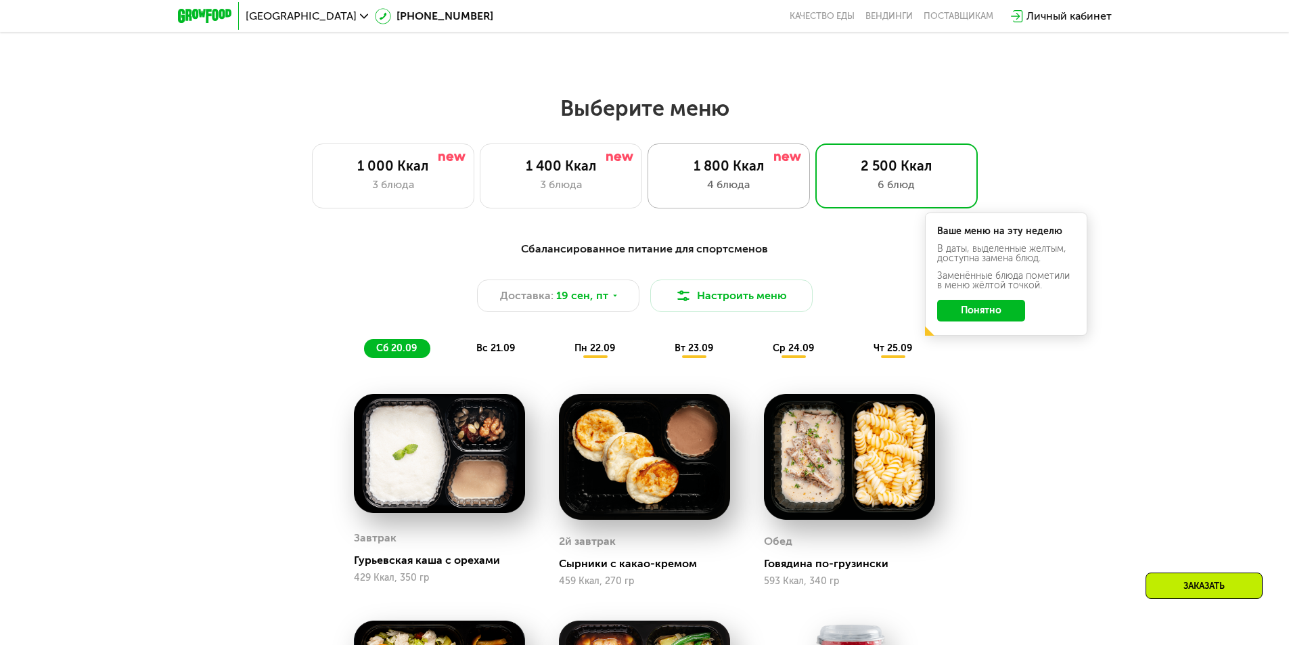
click at [774, 187] on div "4 блюда" at bounding box center [729, 185] width 134 height 16
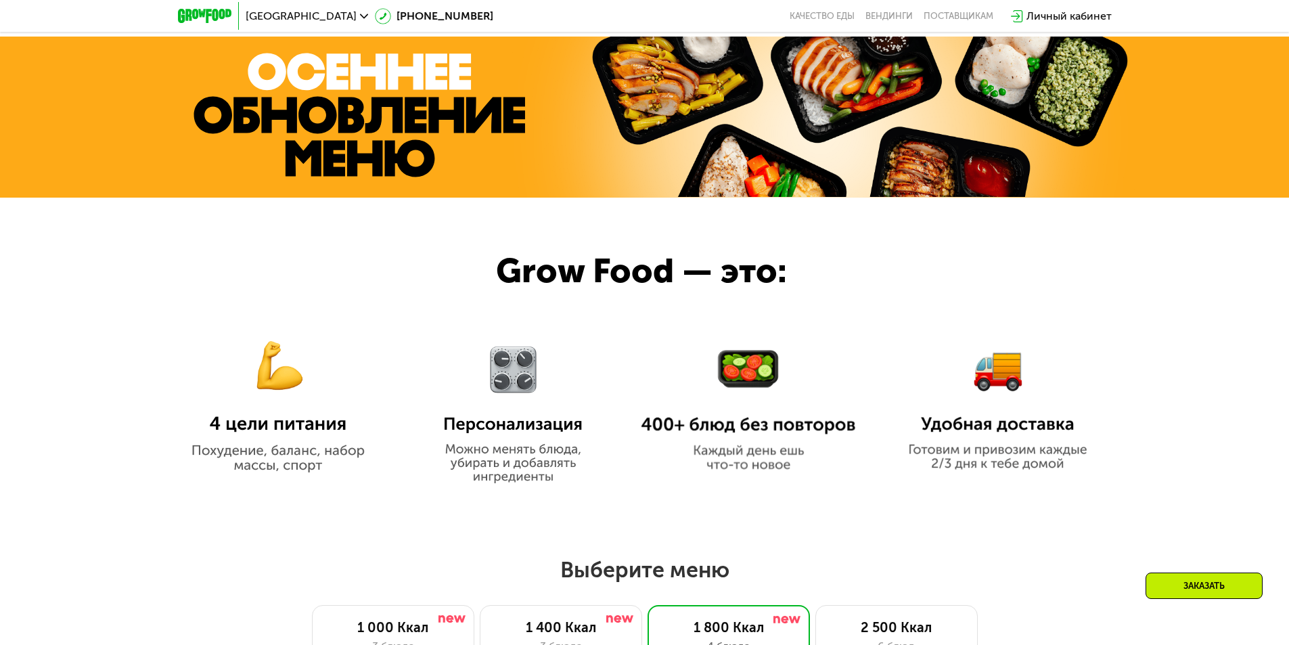
scroll to position [851, 0]
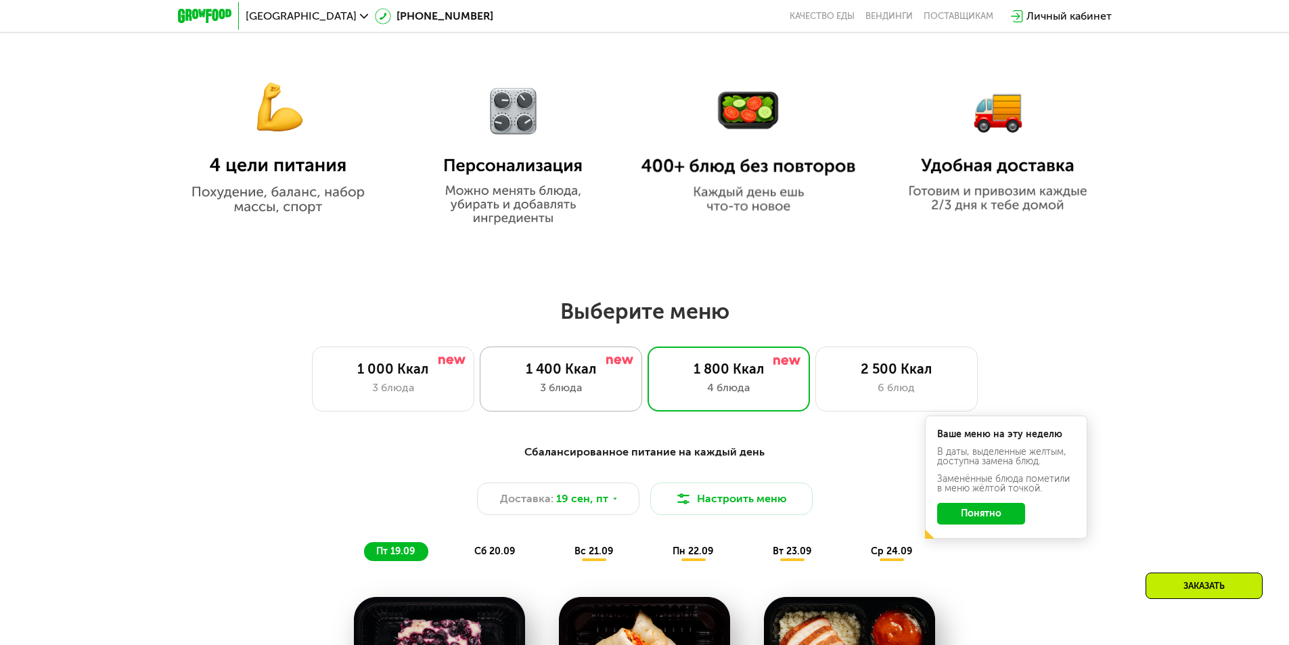
click at [565, 388] on div "3 блюда" at bounding box center [561, 388] width 134 height 16
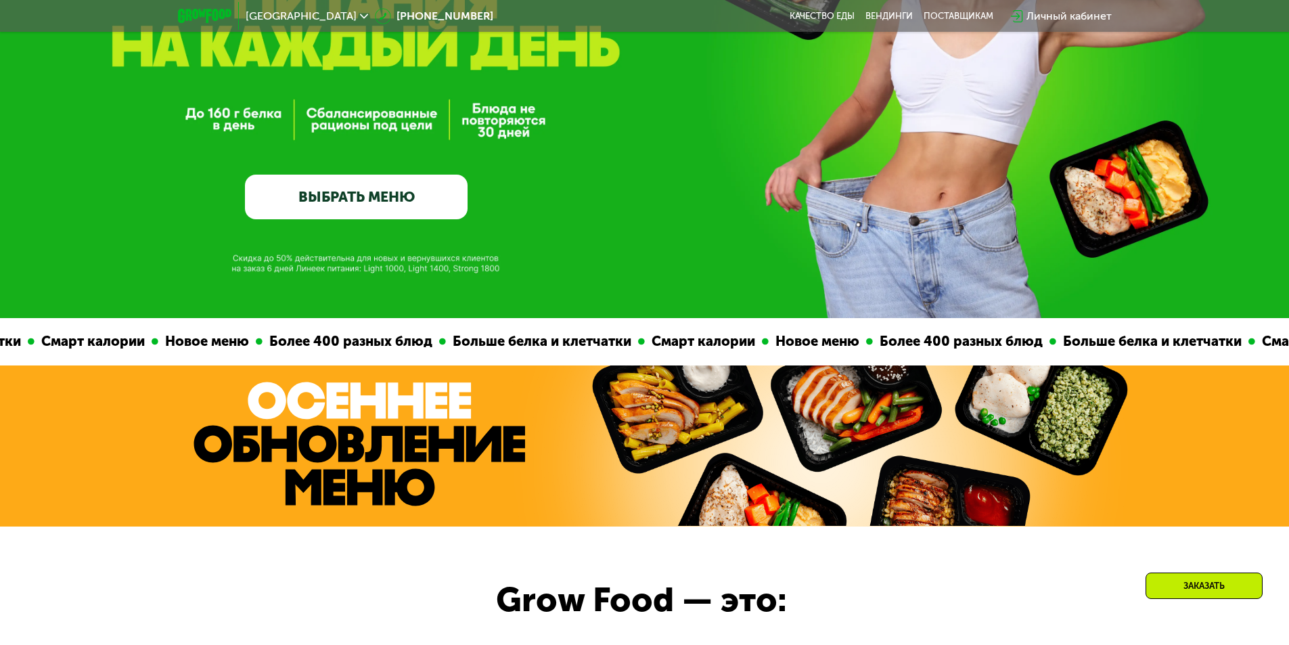
scroll to position [175, 0]
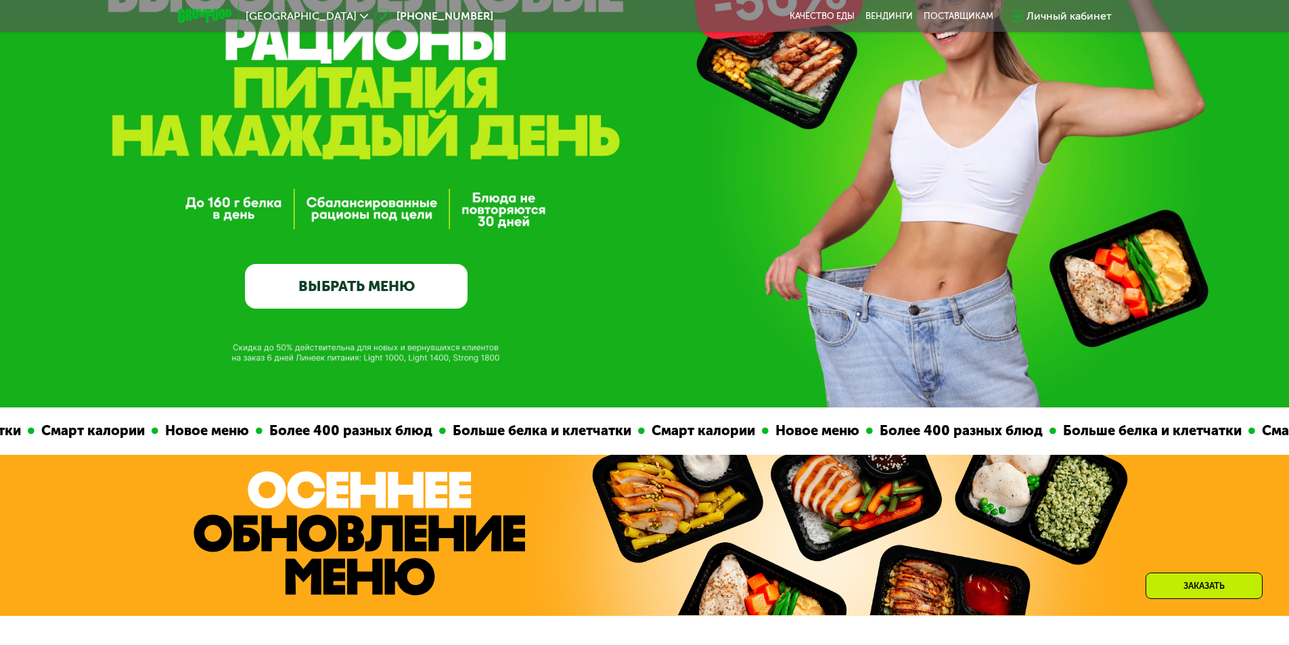
click at [381, 300] on link "ВЫБРАТЬ МЕНЮ" at bounding box center [356, 286] width 223 height 45
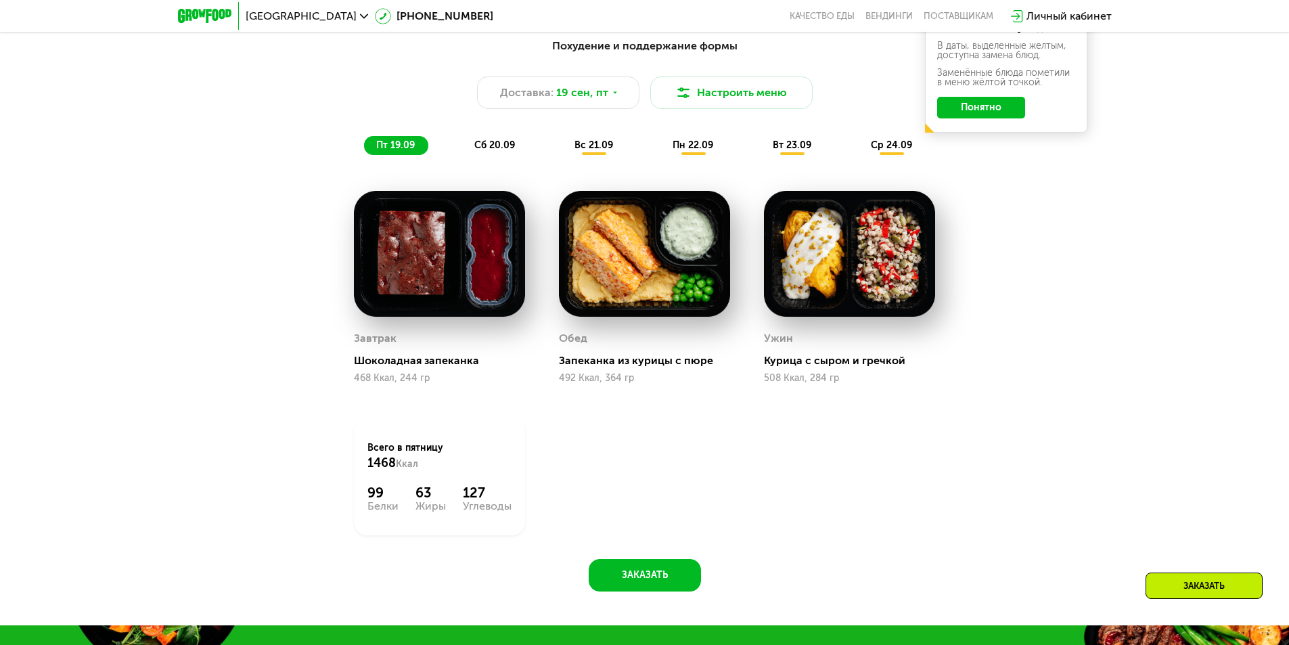
scroll to position [919, 0]
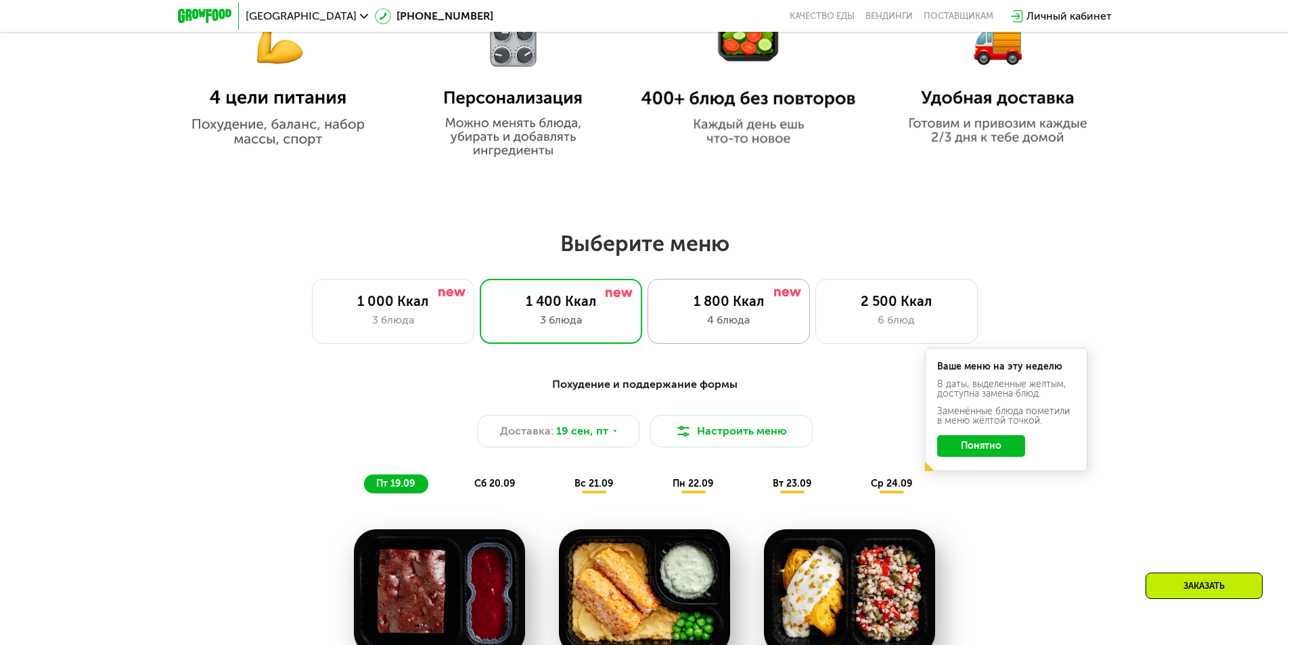
click at [747, 304] on div "1 800 Ккал" at bounding box center [729, 301] width 134 height 16
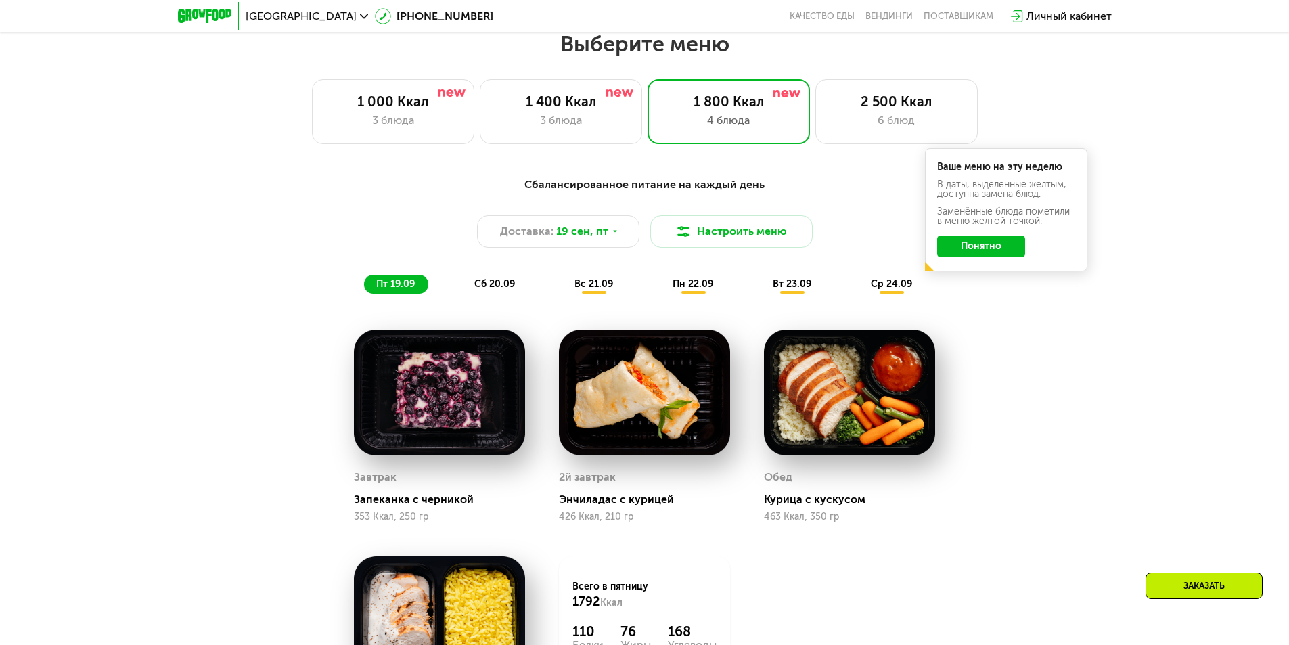
scroll to position [1054, 0]
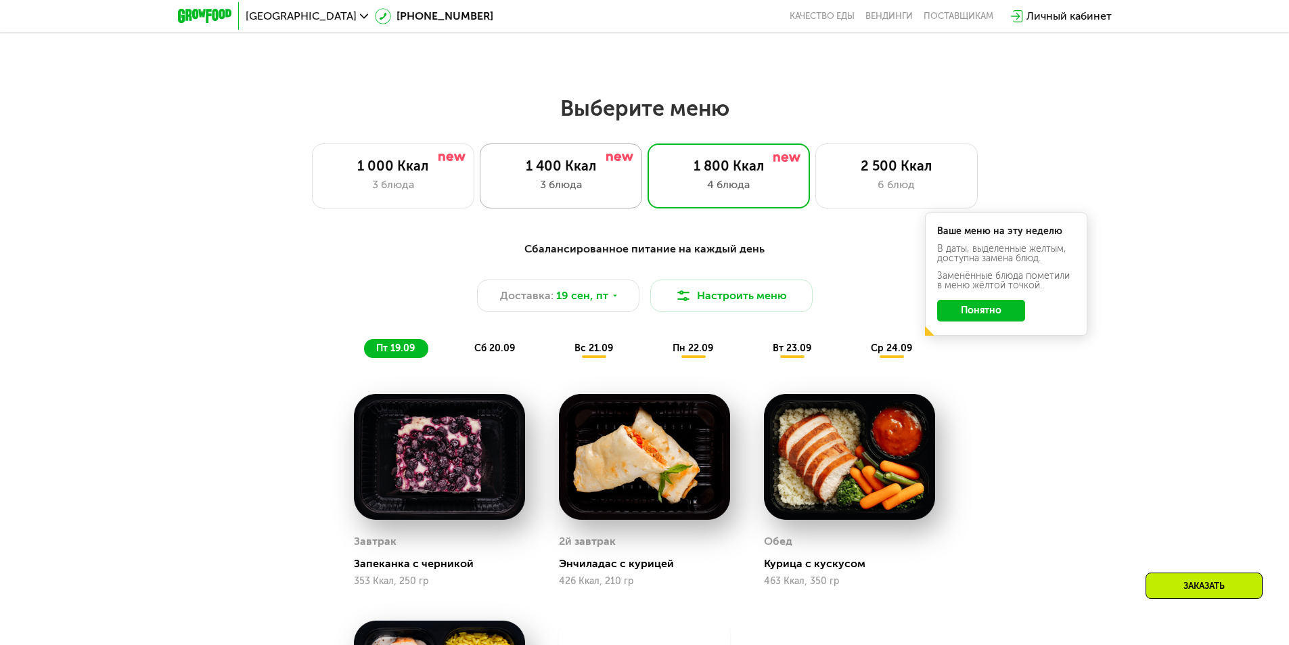
click at [546, 184] on div "3 блюда" at bounding box center [561, 185] width 134 height 16
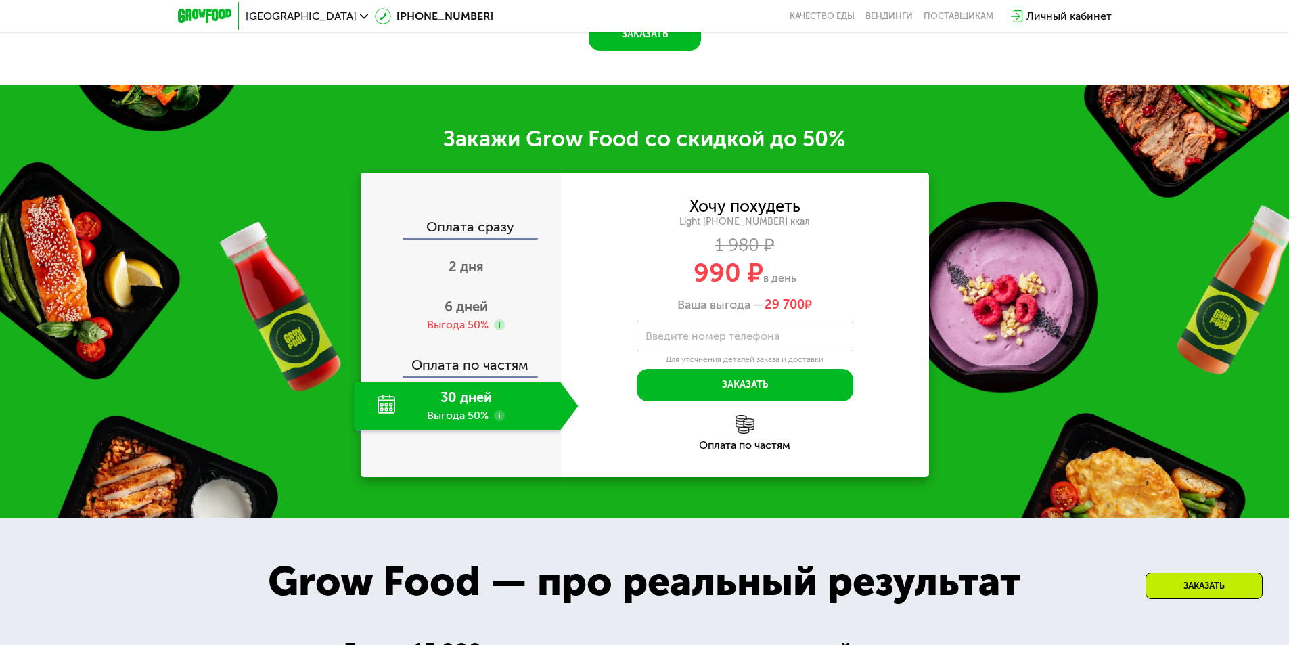
scroll to position [1798, 0]
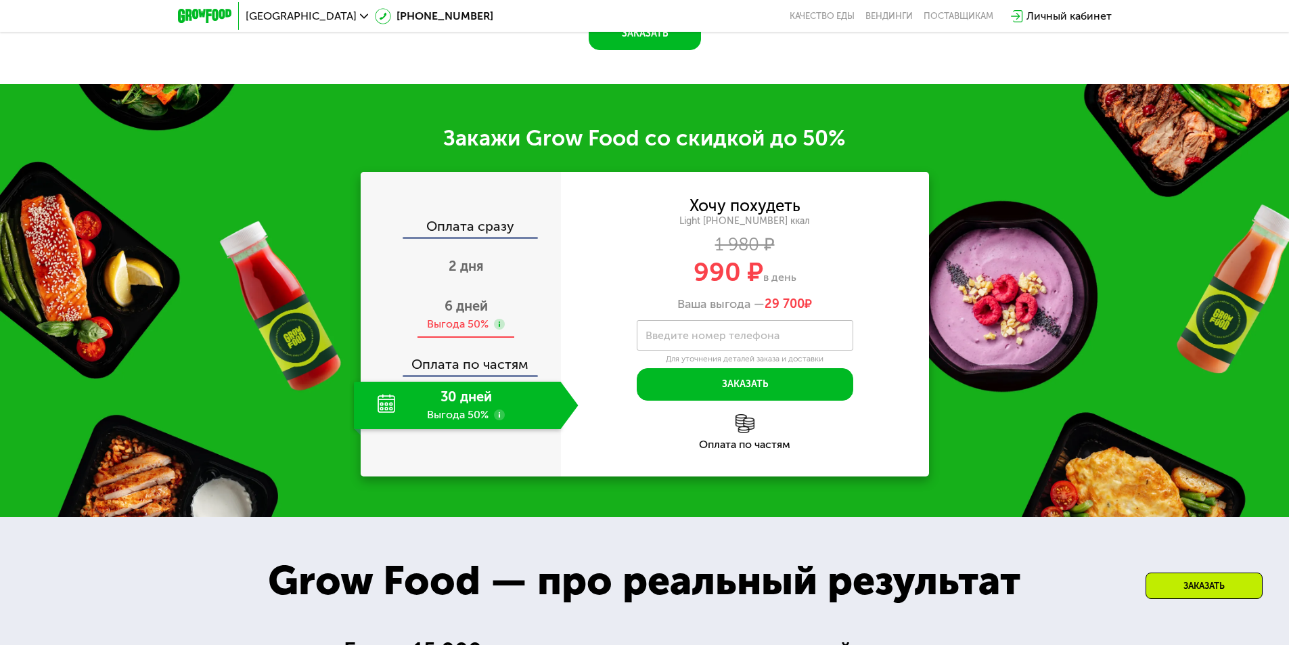
click at [504, 302] on div "6 дней Выгода 50%" at bounding box center [466, 314] width 225 height 47
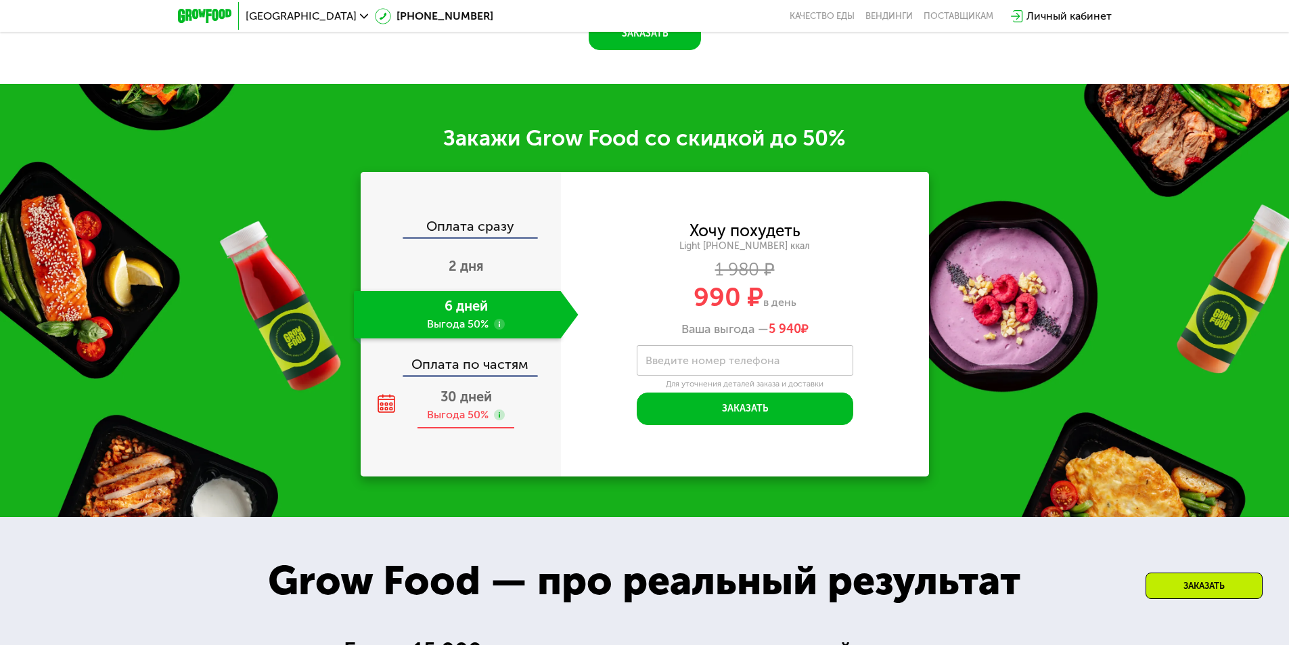
click at [518, 406] on div "30 дней Выгода 50%" at bounding box center [466, 405] width 225 height 47
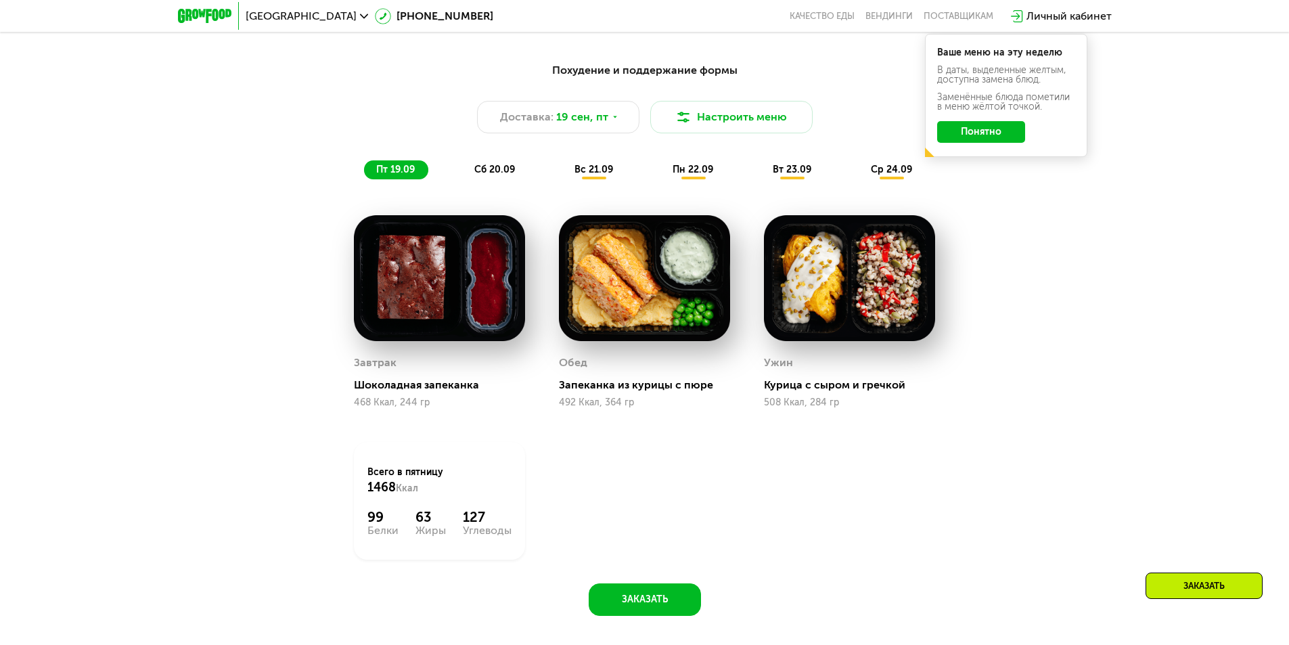
scroll to position [1257, 0]
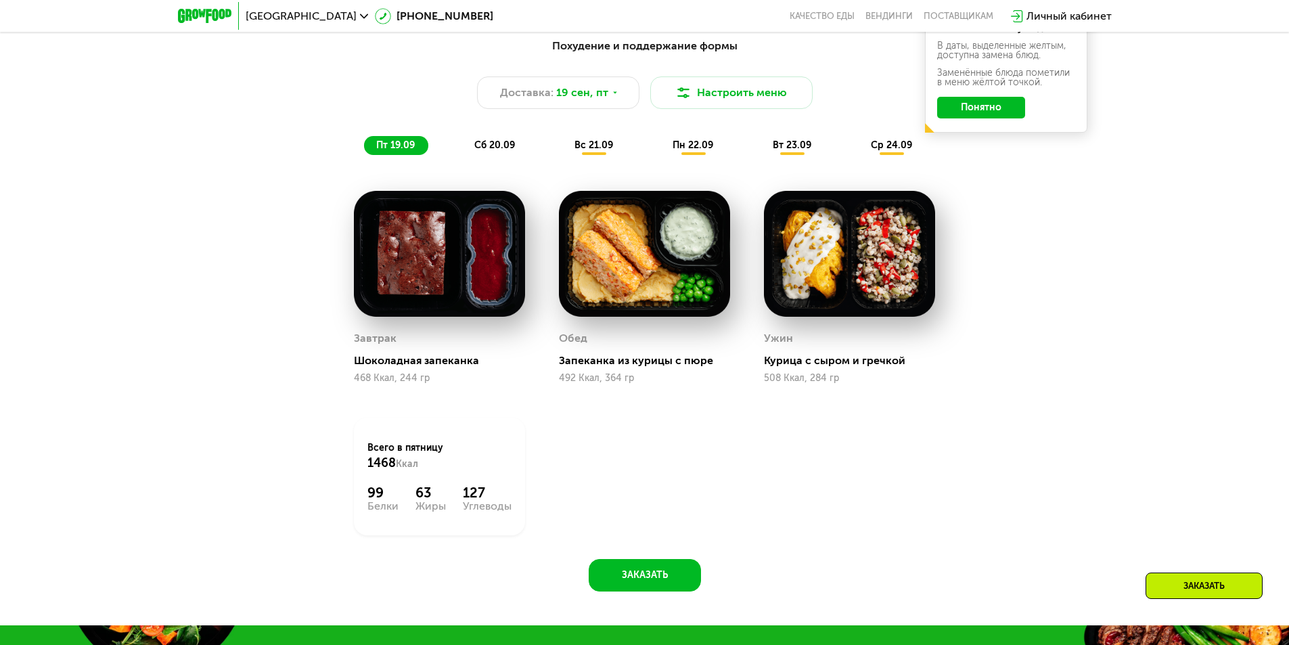
click at [482, 150] on span "сб 20.09" at bounding box center [494, 145] width 41 height 12
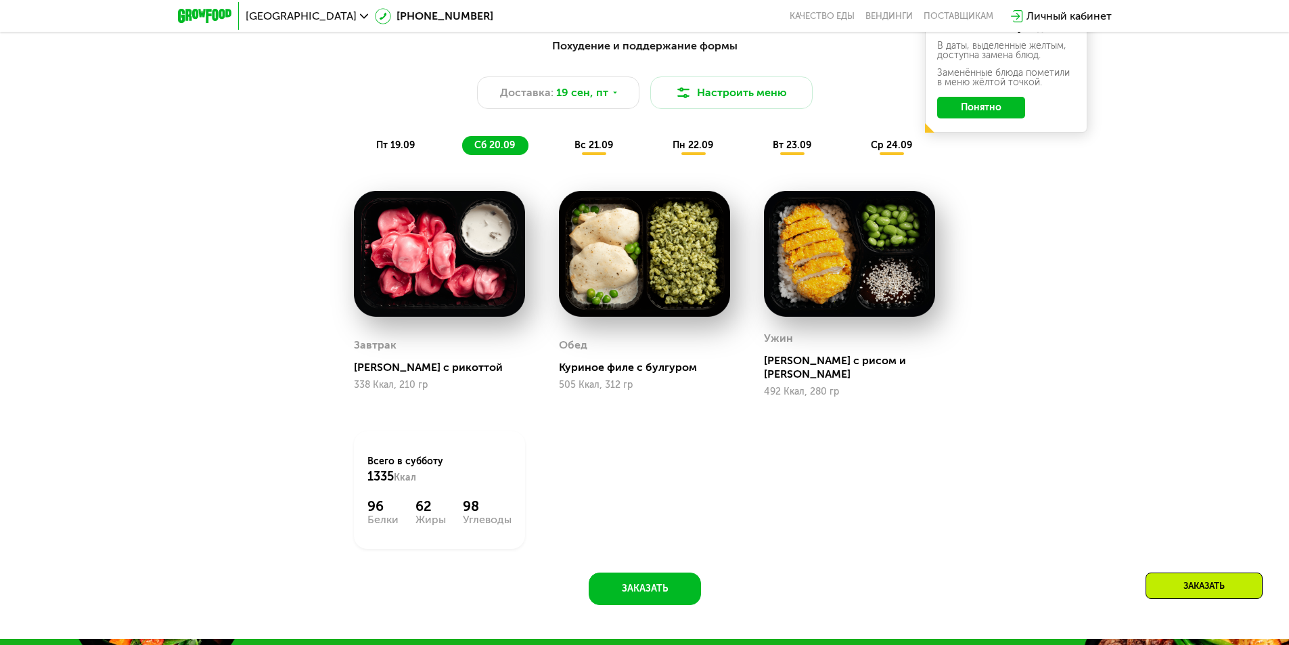
click at [589, 150] on span "вс 21.09" at bounding box center [593, 145] width 39 height 12
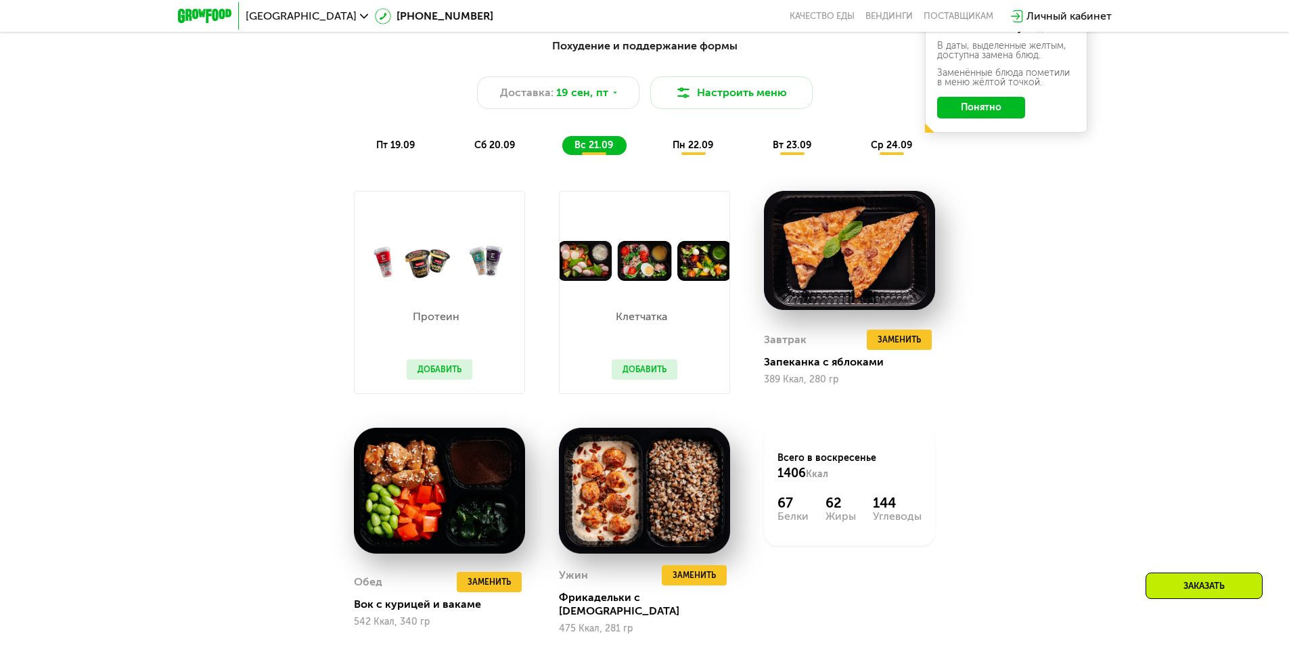
click at [504, 151] on span "сб 20.09" at bounding box center [494, 145] width 41 height 12
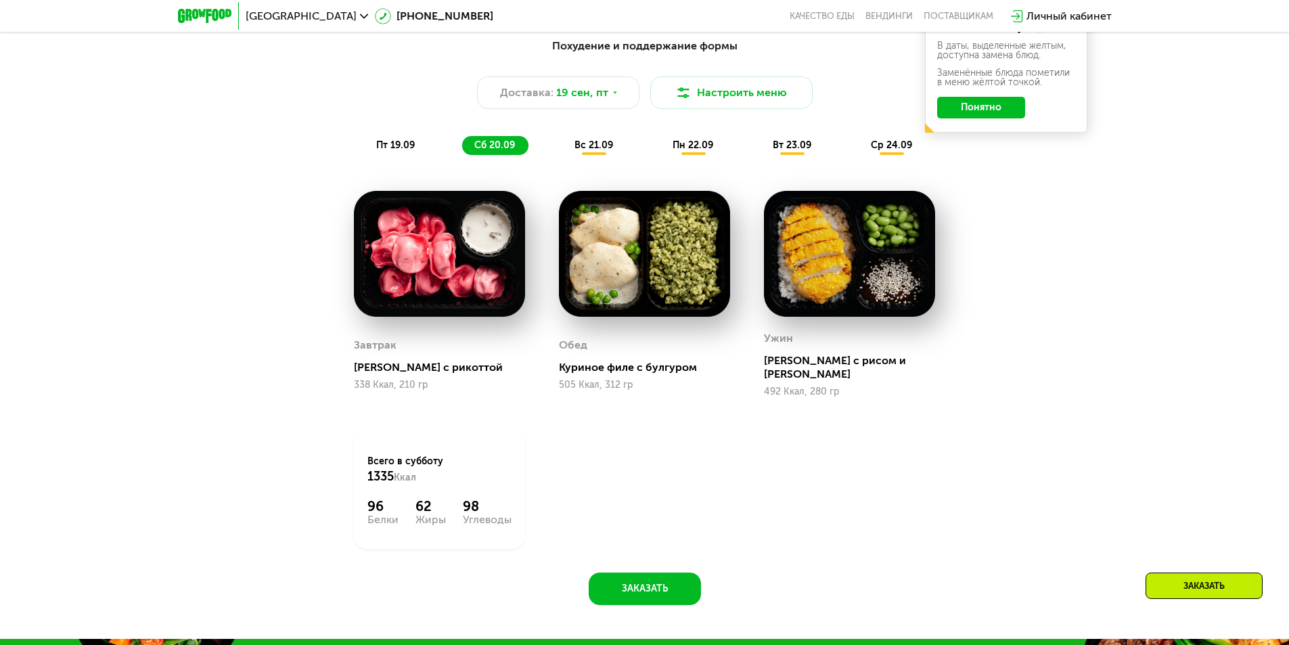
click at [689, 151] on span "пн 22.09" at bounding box center [692, 145] width 41 height 12
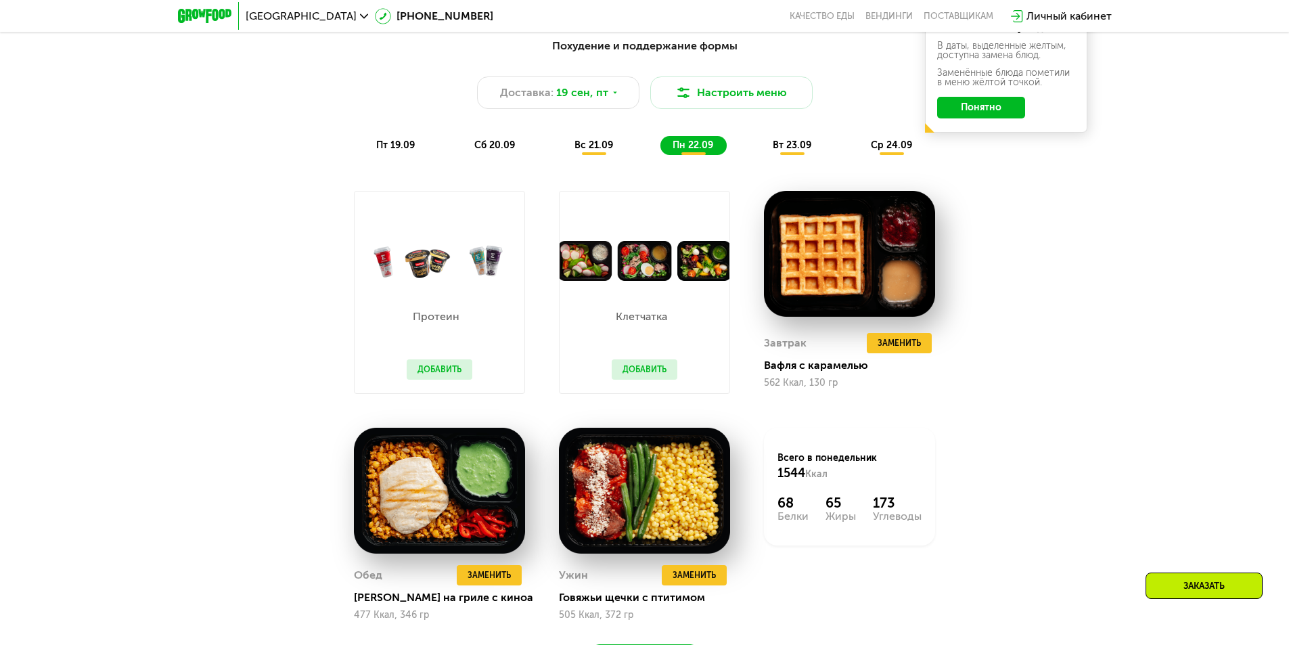
click at [600, 148] on span "вс 21.09" at bounding box center [593, 145] width 39 height 12
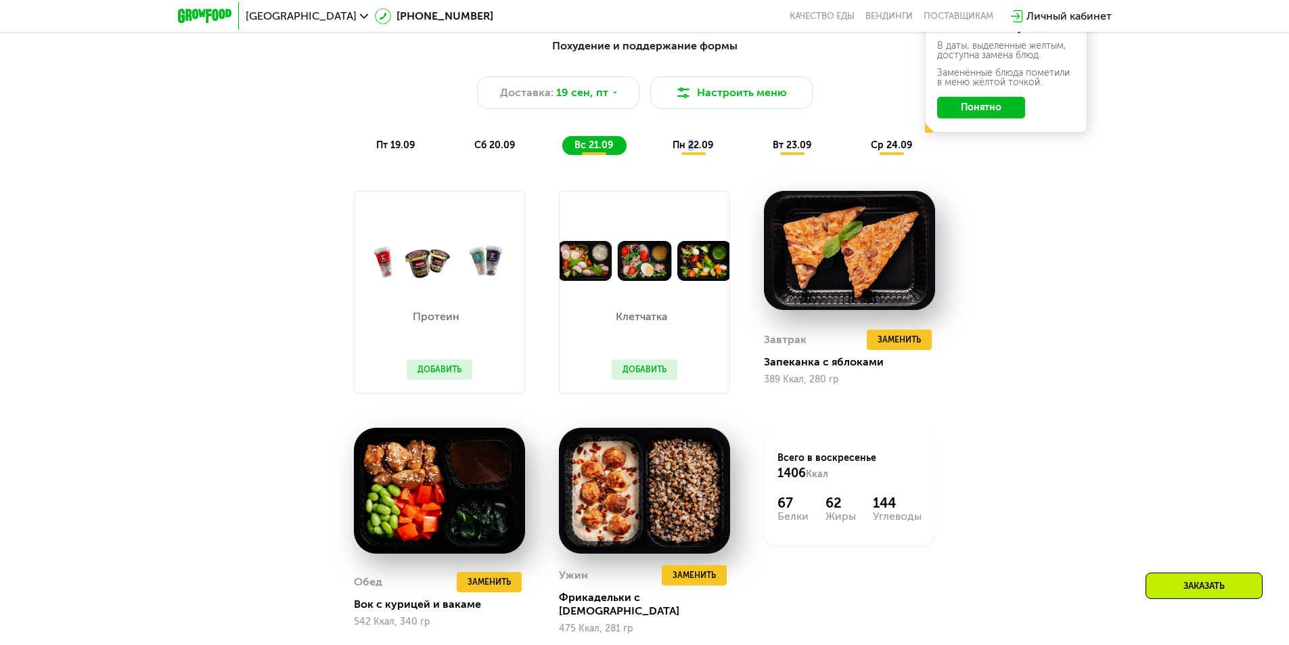
click at [695, 145] on span "пн 22.09" at bounding box center [692, 145] width 41 height 12
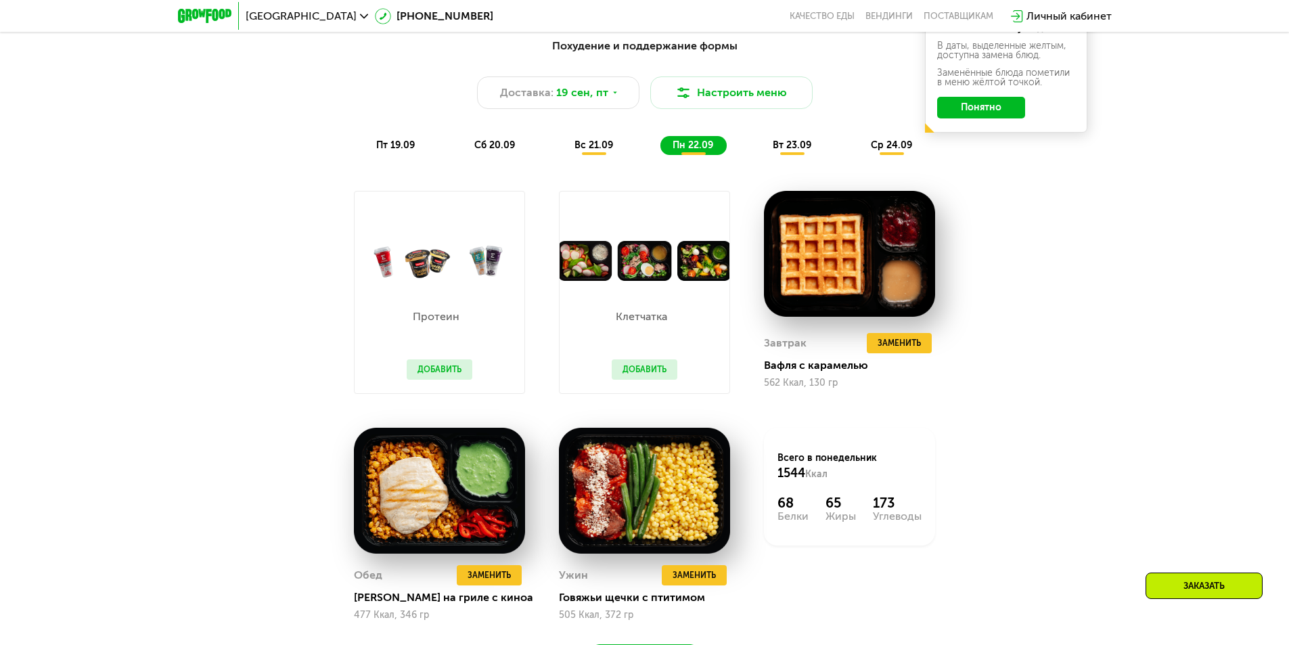
click at [802, 147] on span "вт 23.09" at bounding box center [792, 145] width 39 height 12
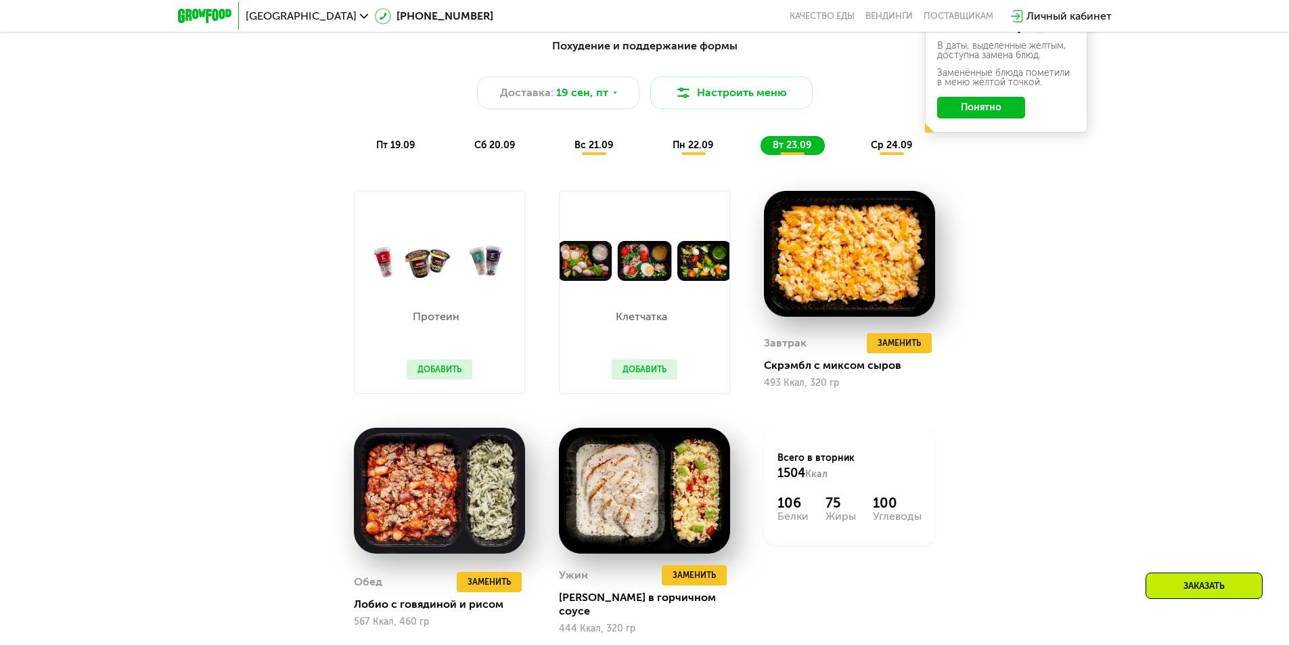
click at [681, 151] on span "пн 22.09" at bounding box center [692, 145] width 41 height 12
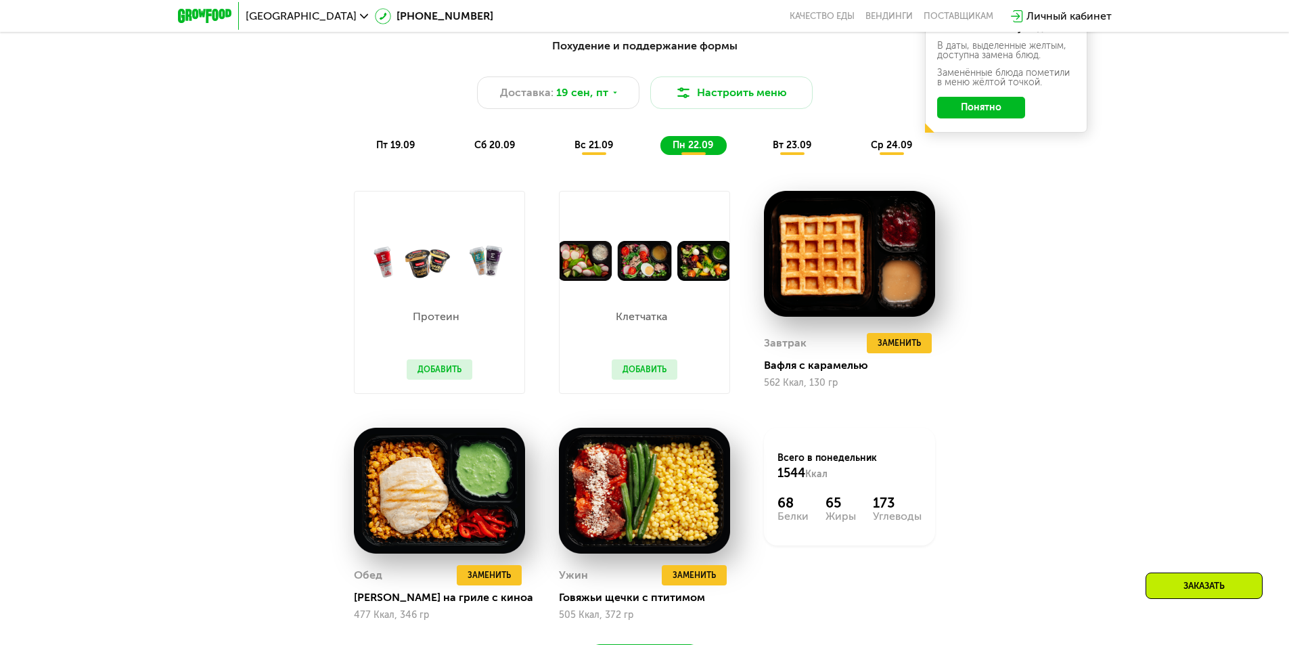
click at [579, 151] on span "вс 21.09" at bounding box center [593, 145] width 39 height 12
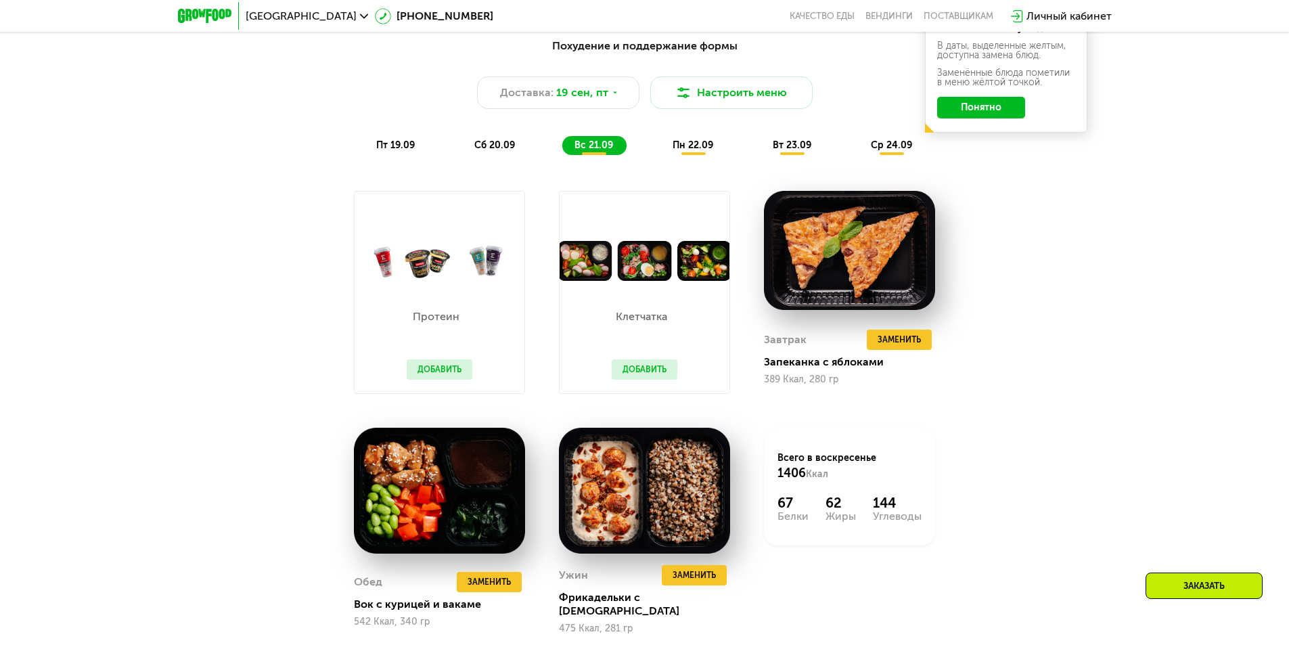
click at [474, 154] on div "сб 20.09" at bounding box center [495, 145] width 66 height 19
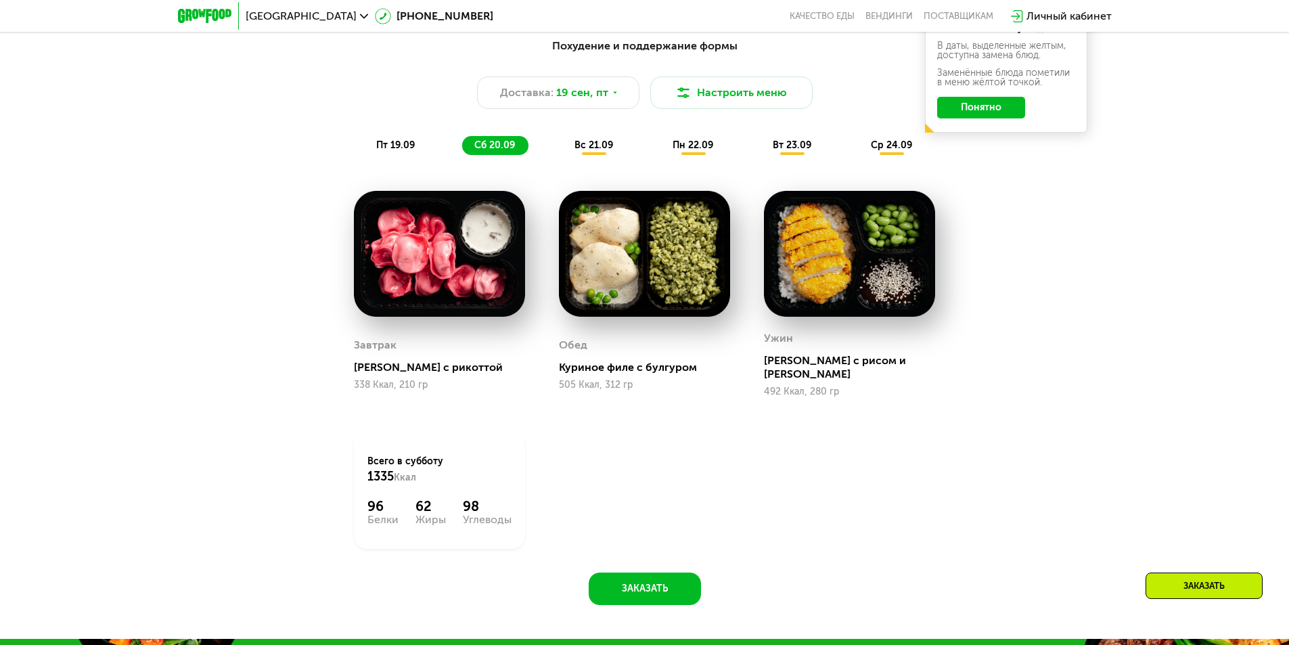
click at [602, 151] on span "вс 21.09" at bounding box center [593, 145] width 39 height 12
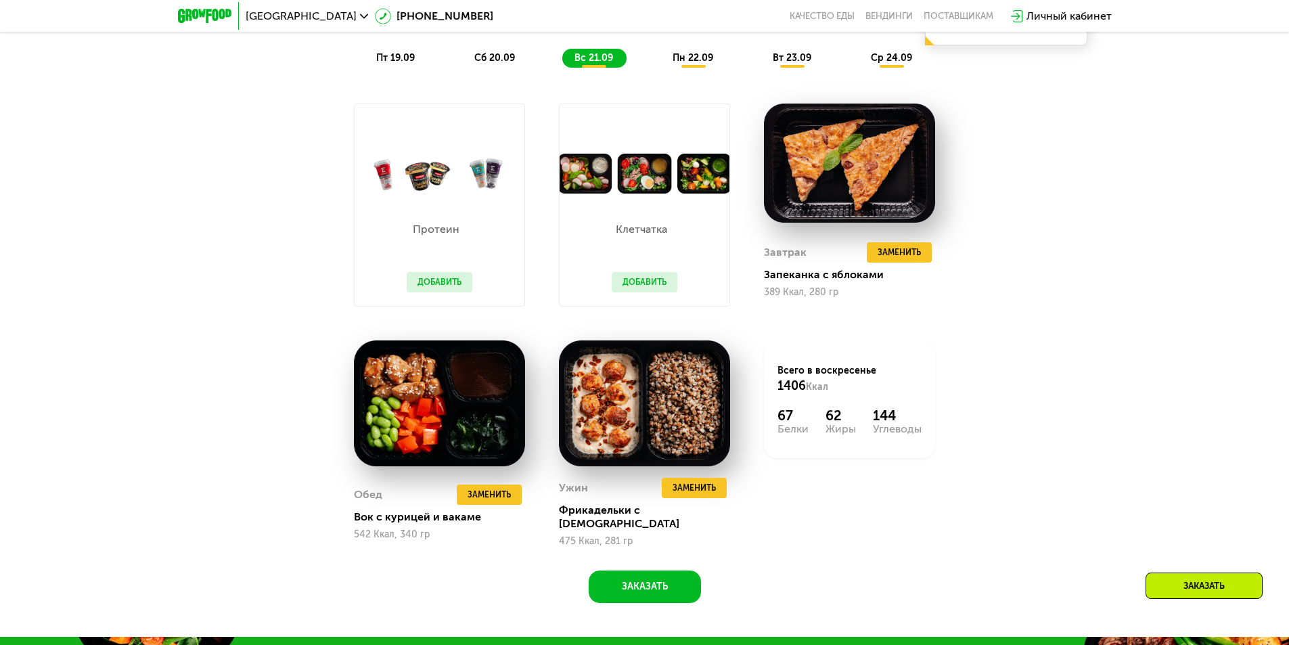
scroll to position [1189, 0]
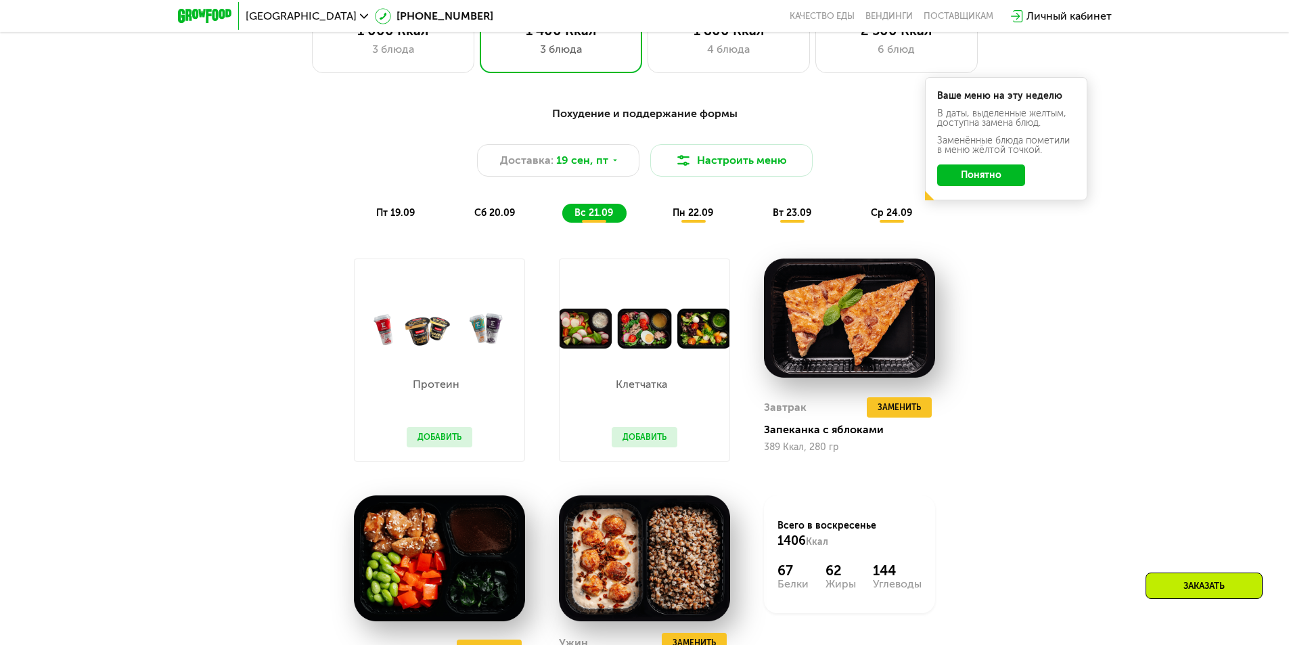
click at [664, 210] on div "пт 19.09 сб 20.09 вс 21.09 пн 22.09 вт 23.09 ср 24.09" at bounding box center [645, 213] width 562 height 19
click at [690, 214] on span "пн 22.09" at bounding box center [692, 213] width 41 height 12
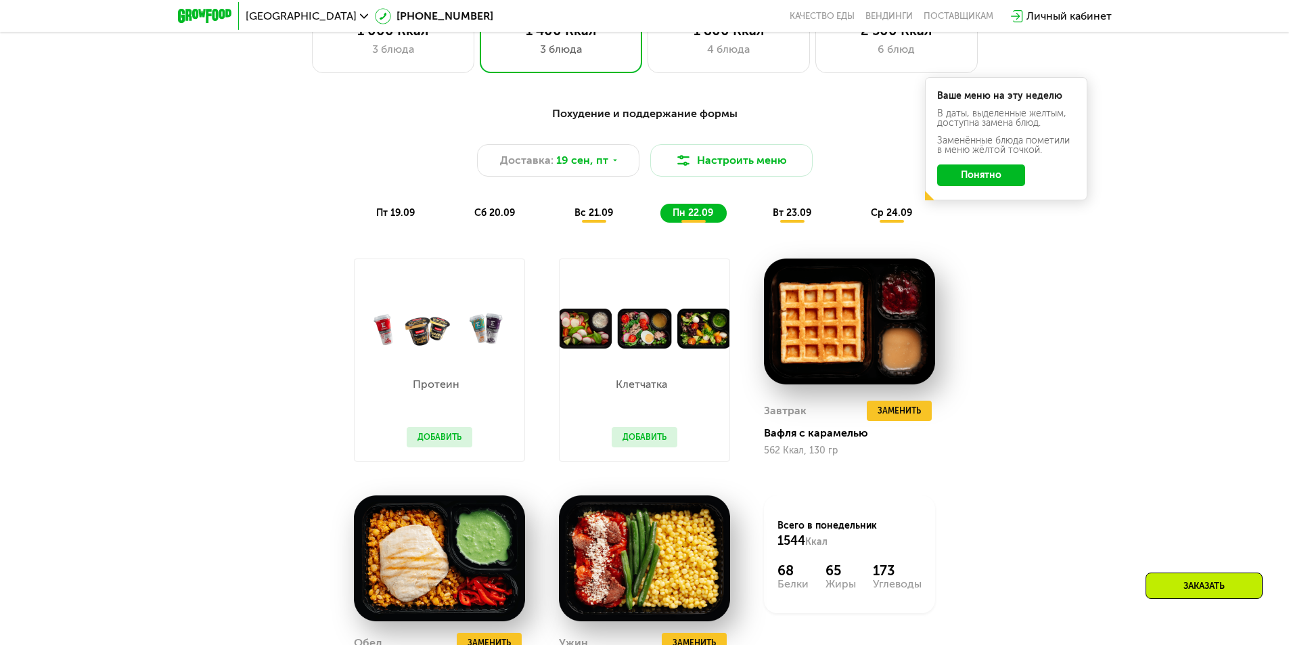
click at [773, 212] on span "вт 23.09" at bounding box center [792, 213] width 39 height 12
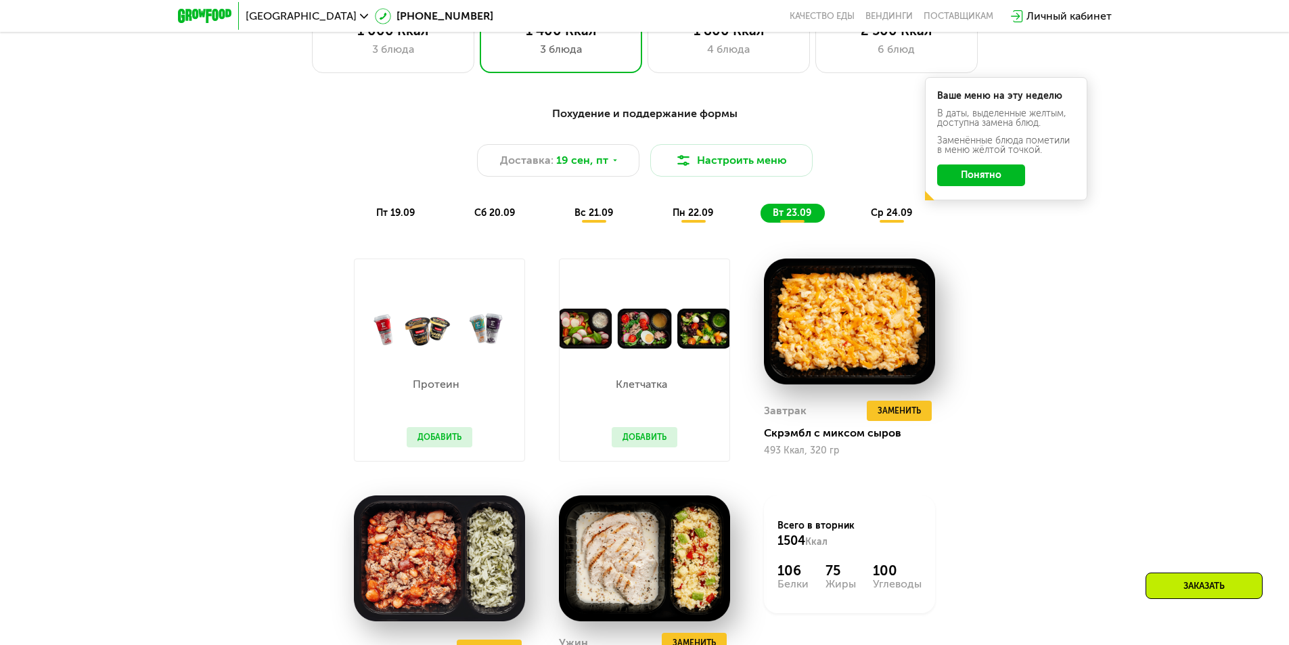
click at [887, 216] on span "ср 24.09" at bounding box center [891, 213] width 41 height 12
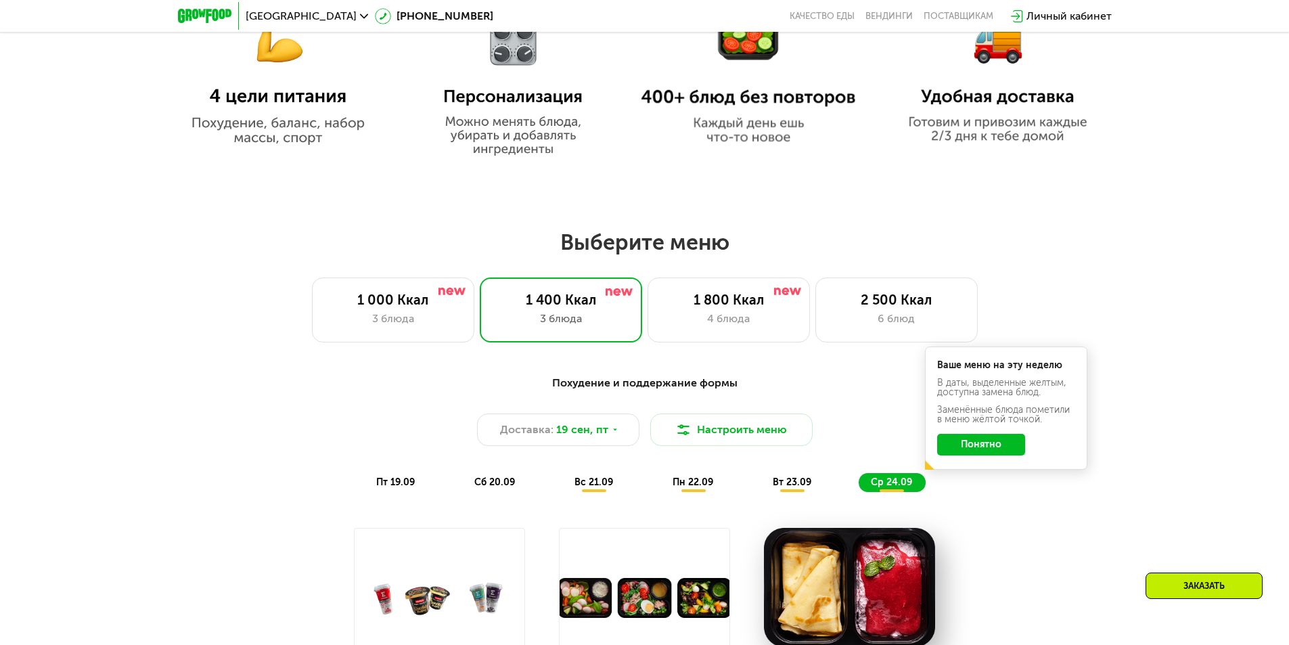
scroll to position [919, 0]
